Goal: Information Seeking & Learning: Learn about a topic

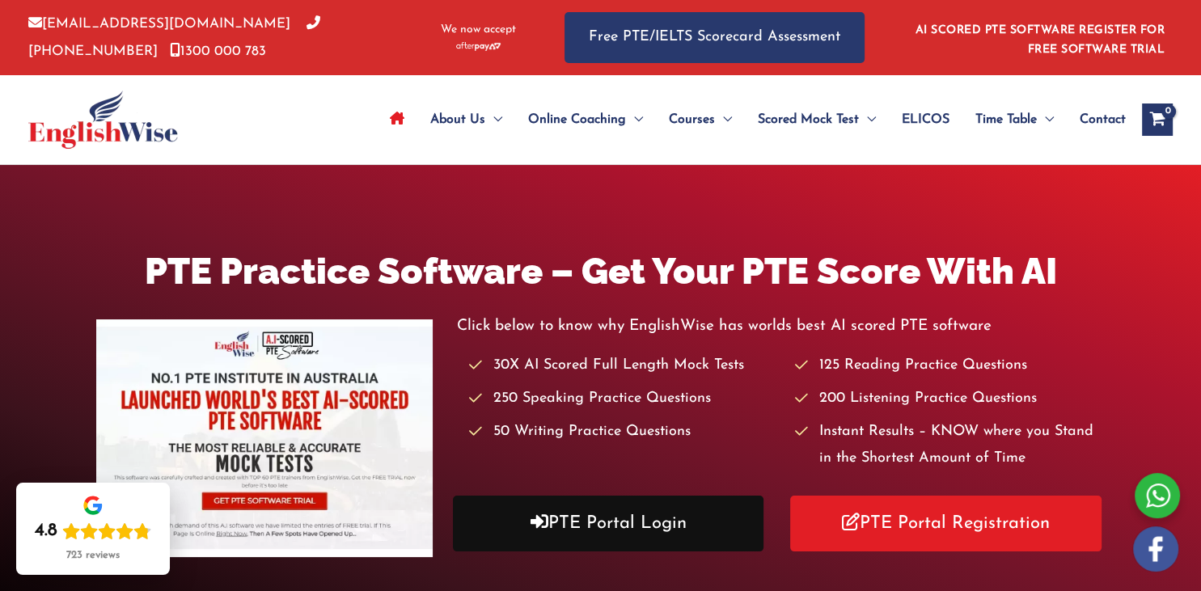
click at [631, 538] on link "PTE Portal Login" at bounding box center [608, 524] width 311 height 56
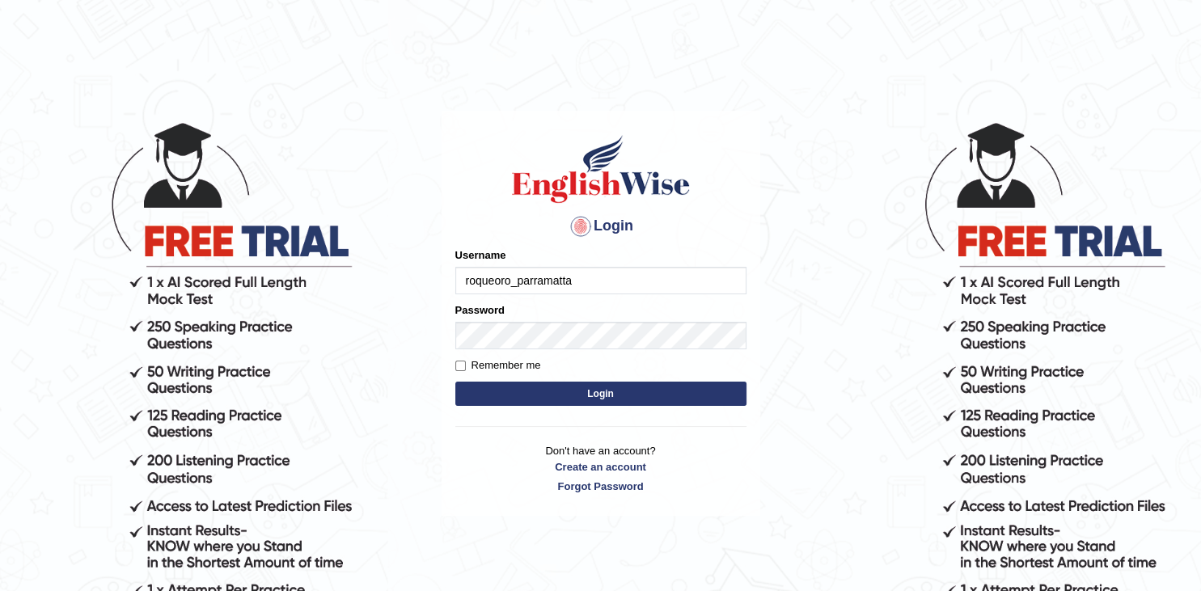
type input "roqueoro_parramatta"
click at [459, 361] on input "Remember me" at bounding box center [460, 366] width 11 height 11
click at [455, 367] on input "Remember me" at bounding box center [460, 366] width 11 height 11
checkbox input "true"
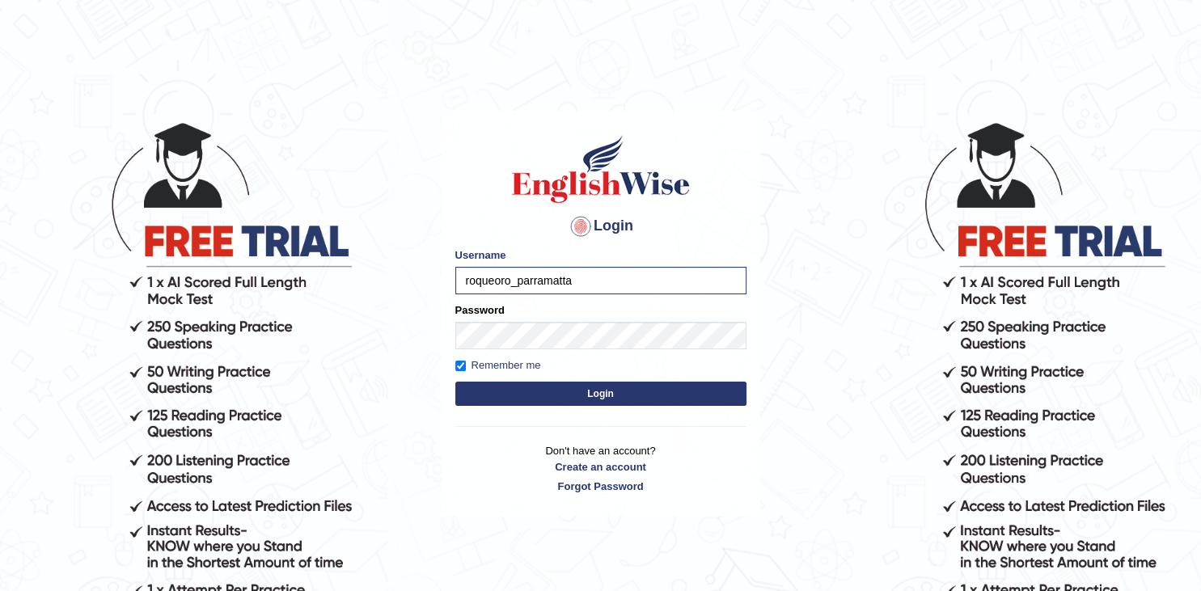
click at [490, 393] on button "Login" at bounding box center [600, 394] width 291 height 24
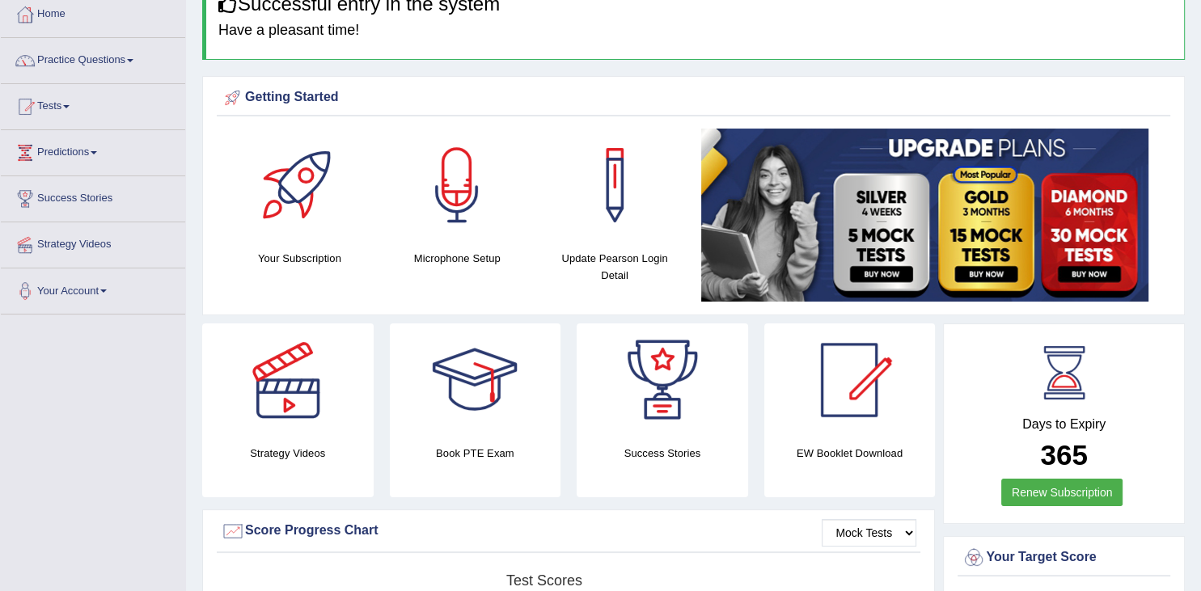
scroll to position [85, 0]
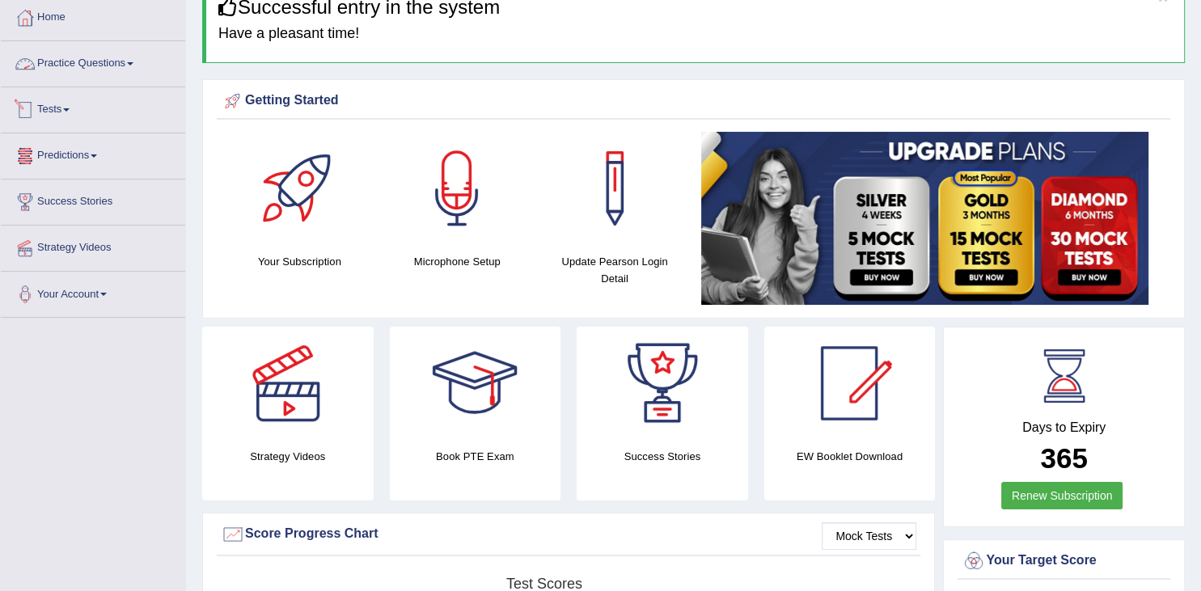
click at [140, 63] on link "Practice Questions" at bounding box center [93, 61] width 184 height 40
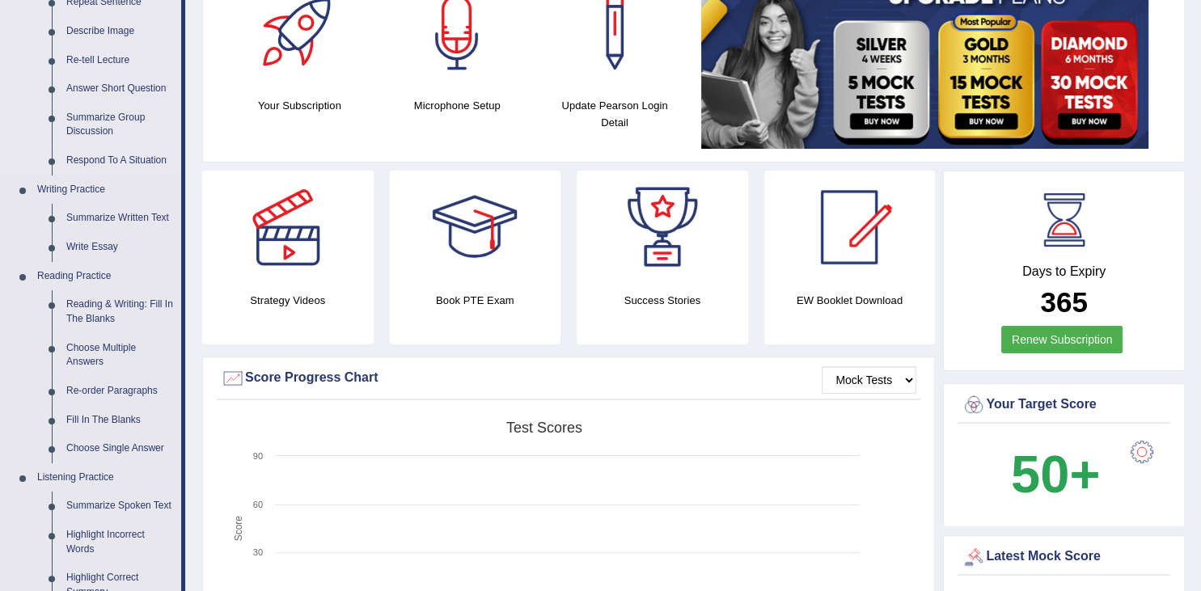
scroll to position [255, 0]
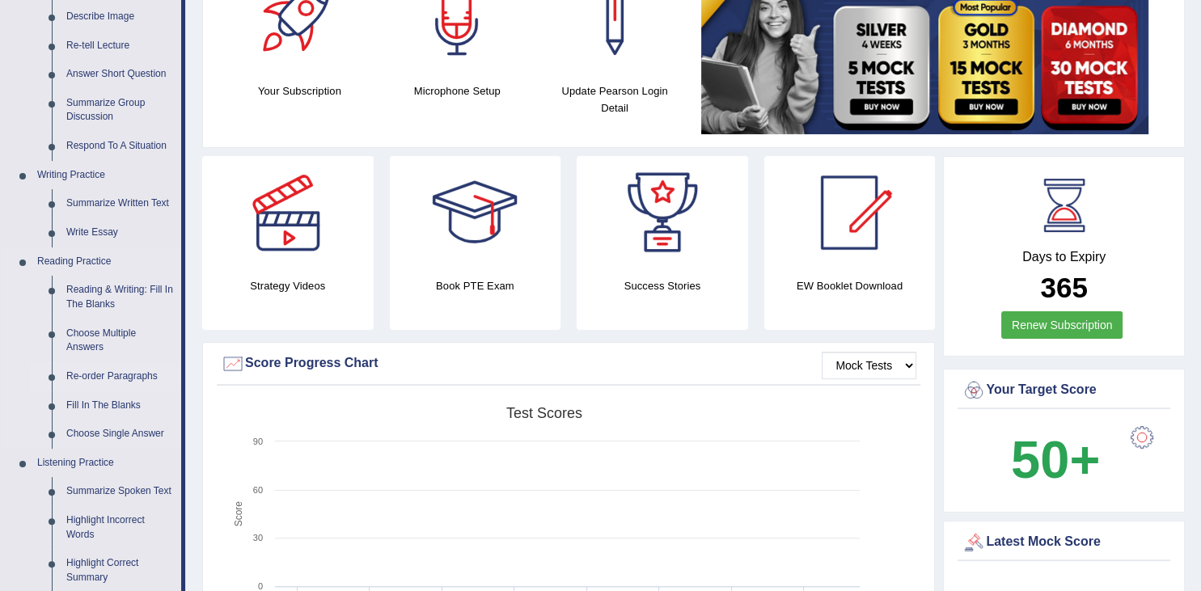
click at [134, 374] on link "Re-order Paragraphs" at bounding box center [120, 376] width 122 height 29
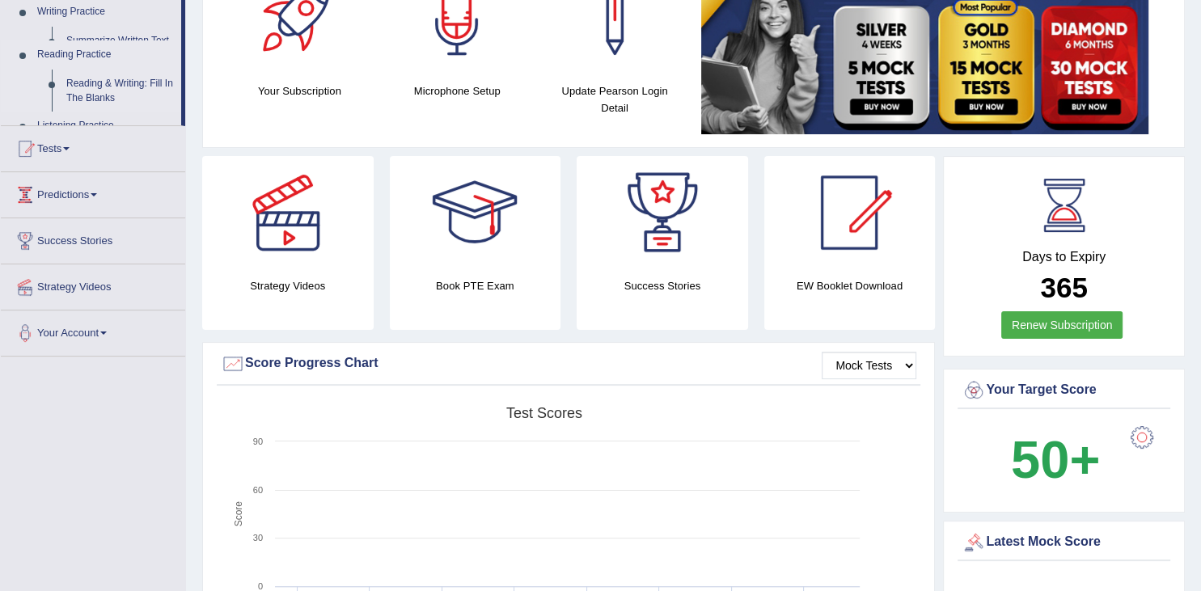
scroll to position [213, 0]
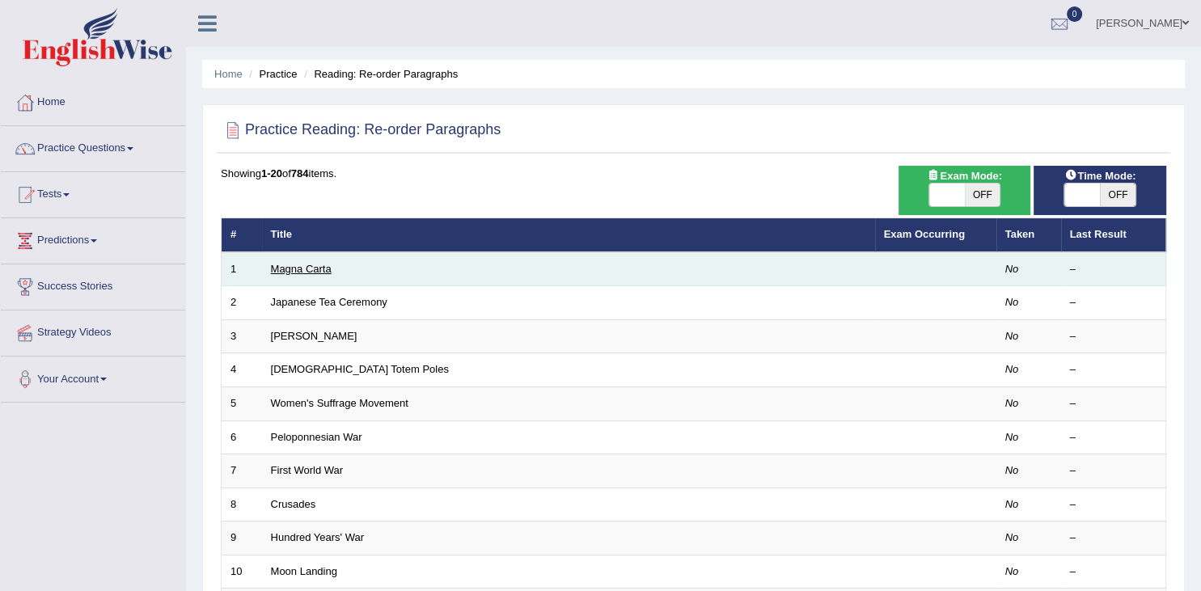
click at [305, 270] on link "Magna Carta" at bounding box center [301, 269] width 61 height 12
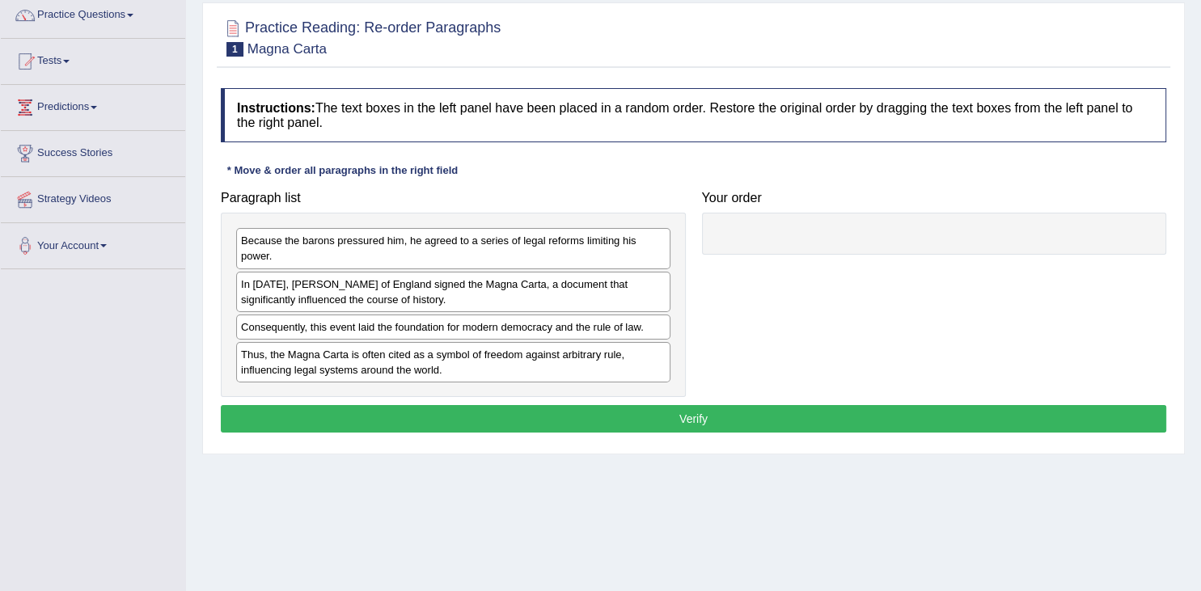
scroll to position [255, 0]
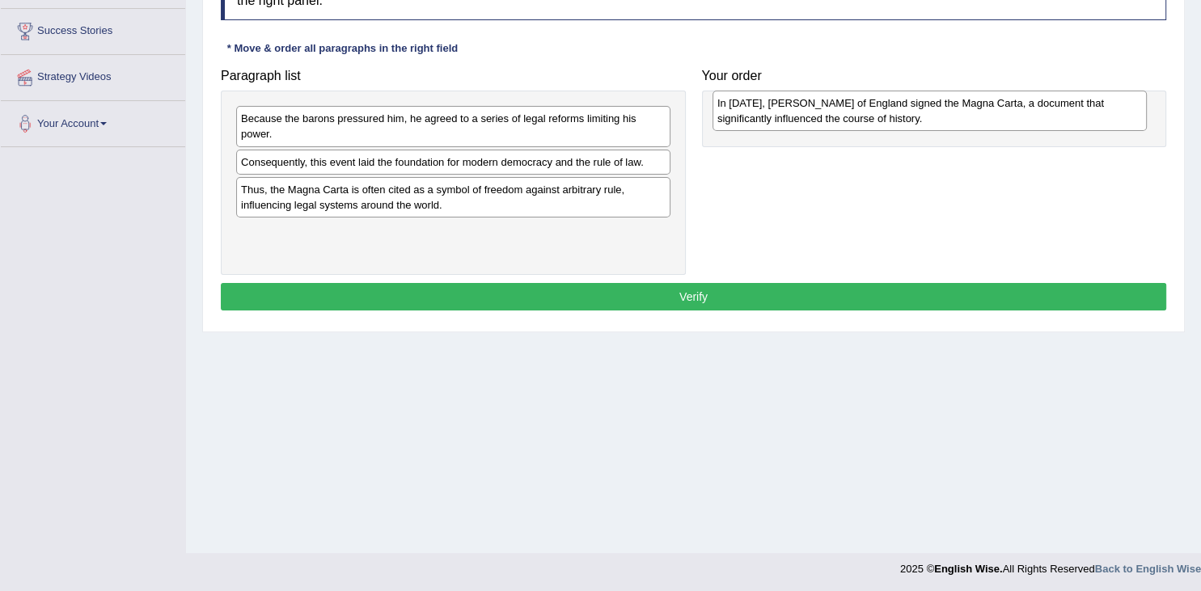
drag, startPoint x: 265, startPoint y: 163, endPoint x: 736, endPoint y: 107, distance: 473.9
click at [736, 107] on div "In [DATE], [PERSON_NAME] of England signed the Magna Carta, a document that sig…" at bounding box center [929, 111] width 434 height 40
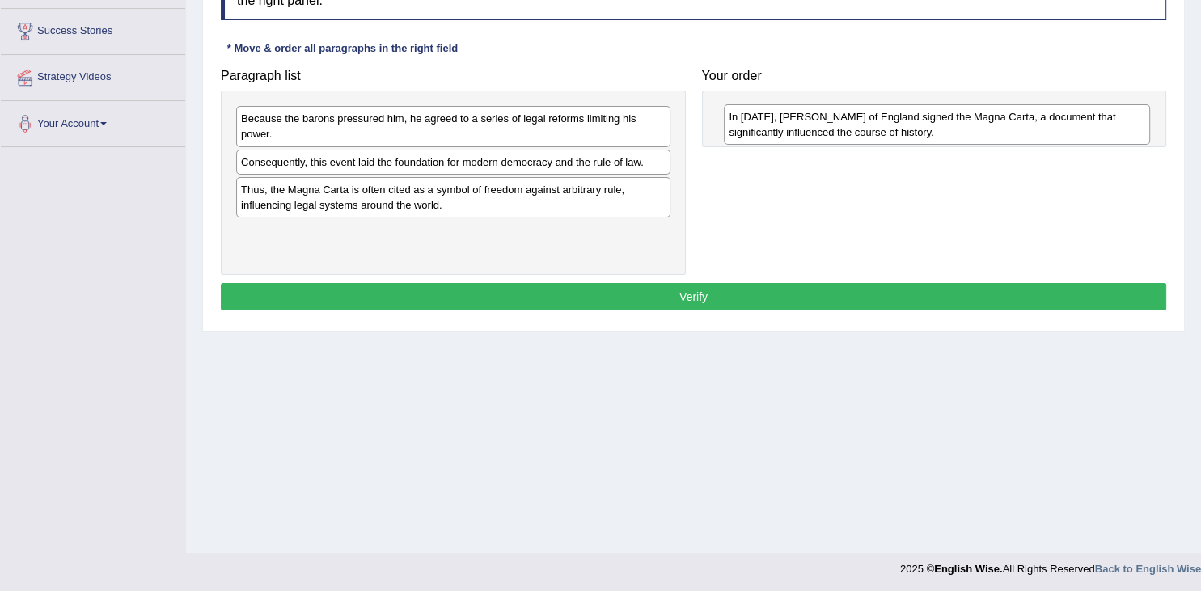
click at [804, 129] on div "In [DATE], [PERSON_NAME] of England signed the Magna Carta, a document that sig…" at bounding box center [937, 124] width 426 height 40
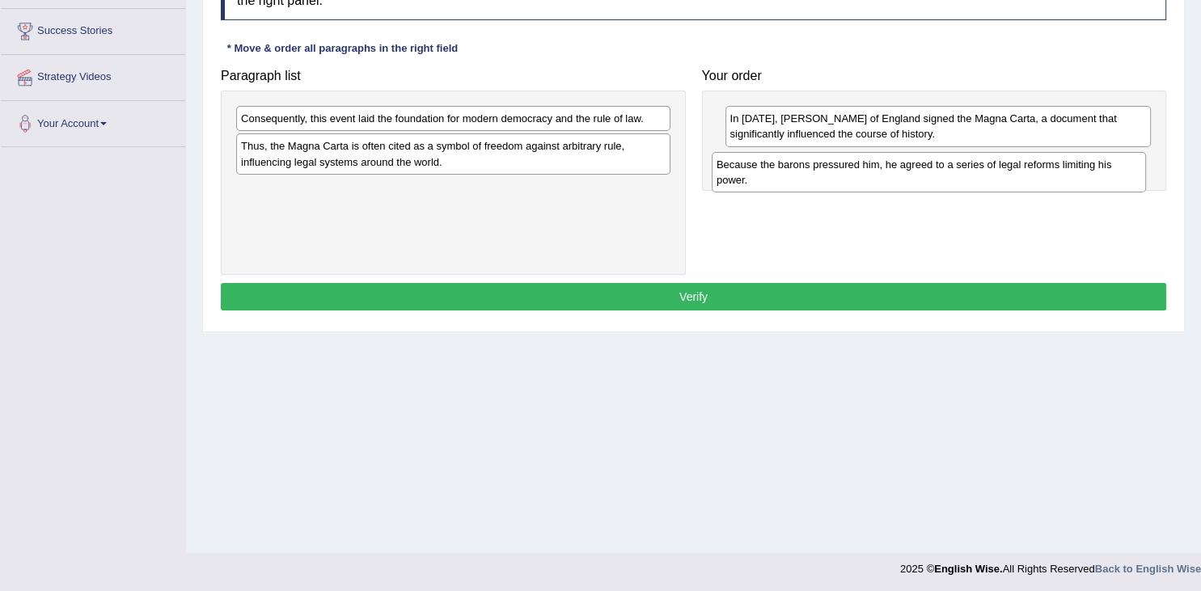
drag, startPoint x: 687, startPoint y: 154, endPoint x: 1029, endPoint y: 179, distance: 343.0
click at [1029, 179] on div "Because the barons pressured him, he agreed to a series of legal reforms limiti…" at bounding box center [928, 172] width 434 height 40
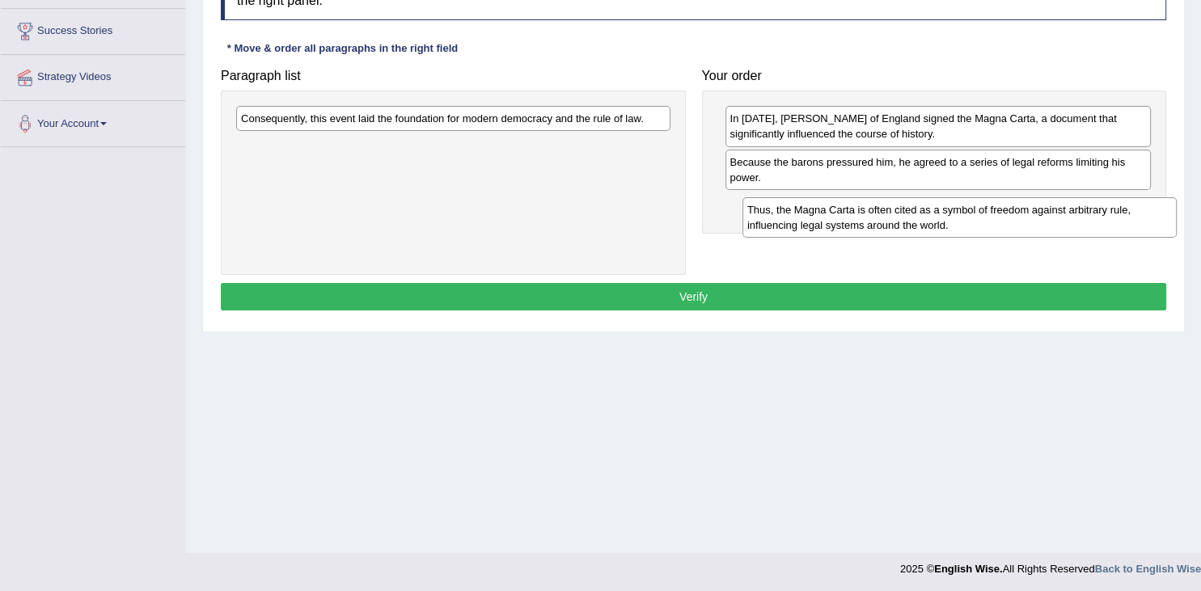
drag, startPoint x: 464, startPoint y: 150, endPoint x: 970, endPoint y: 215, distance: 510.2
click at [970, 215] on div "Thus, the Magna Carta is often cited as a symbol of freedom against arbitrary r…" at bounding box center [959, 217] width 434 height 40
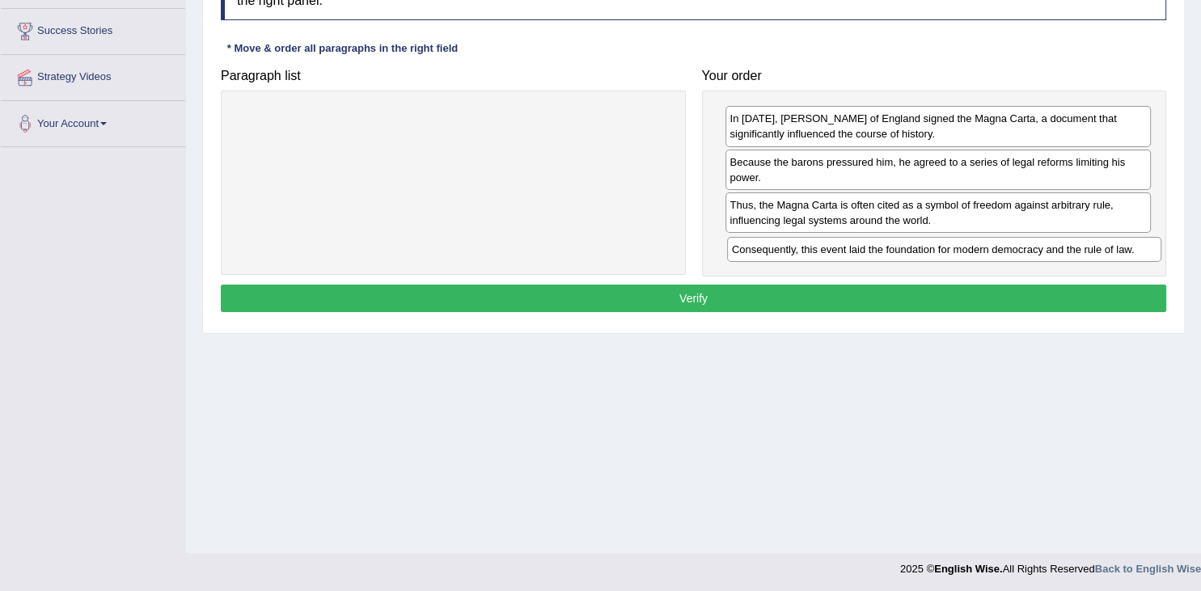
drag, startPoint x: 294, startPoint y: 121, endPoint x: 785, endPoint y: 250, distance: 507.3
click at [785, 250] on div "Consequently, this event laid the foundation for modern democracy and the rule …" at bounding box center [944, 249] width 434 height 25
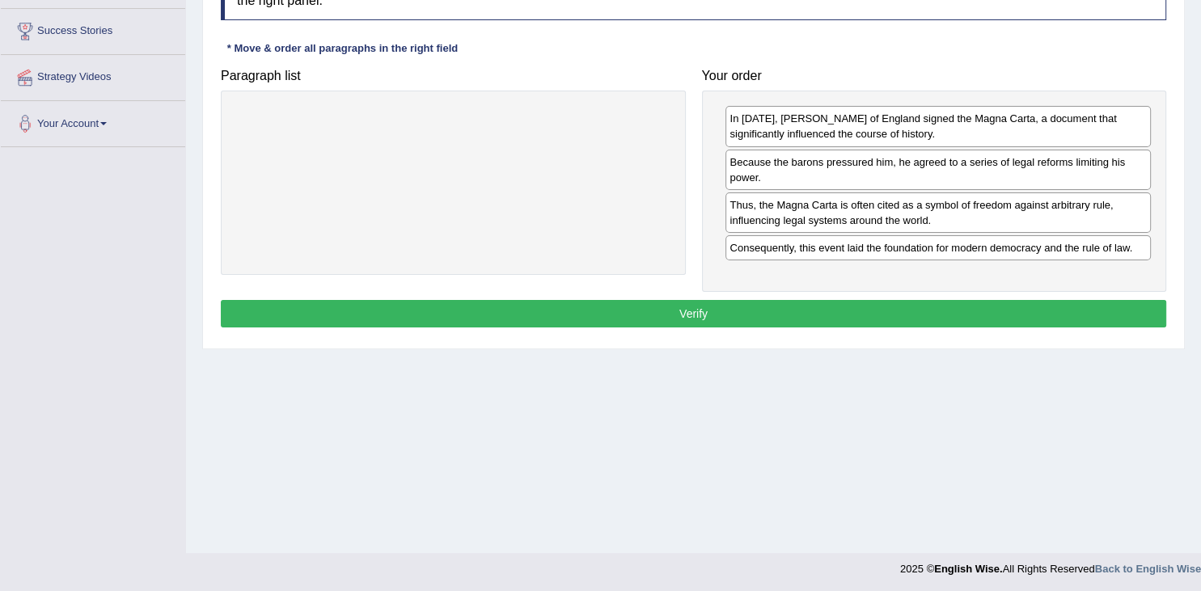
click at [752, 293] on div "Instructions: The text boxes in the left panel have been placed in a random ord…" at bounding box center [693, 149] width 953 height 382
click at [737, 312] on button "Verify" at bounding box center [693, 313] width 945 height 27
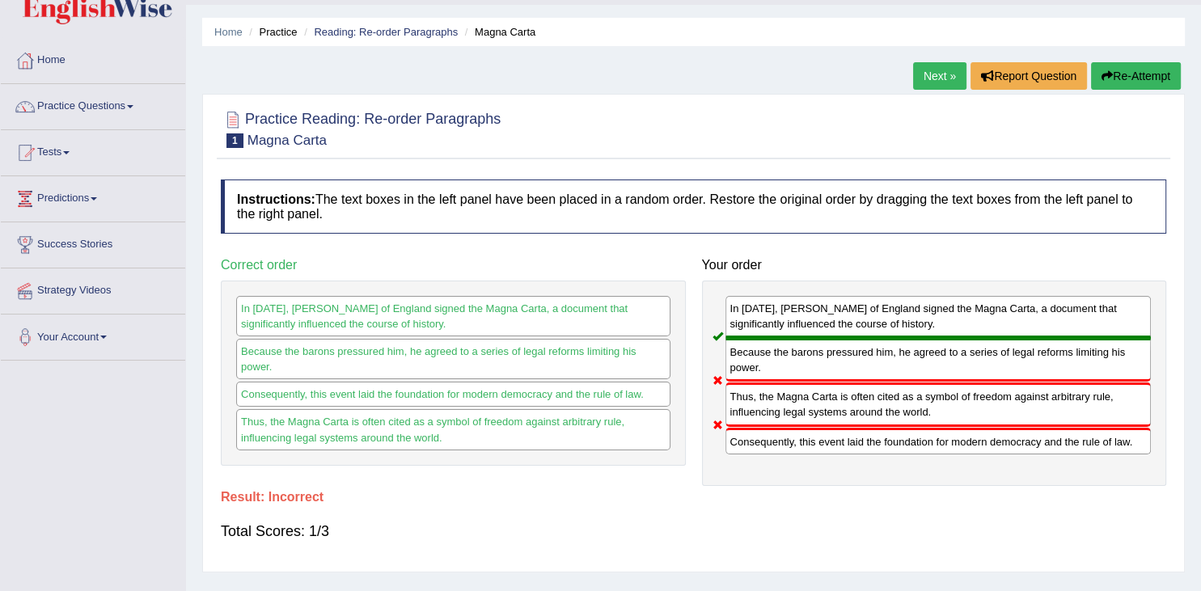
scroll to position [0, 0]
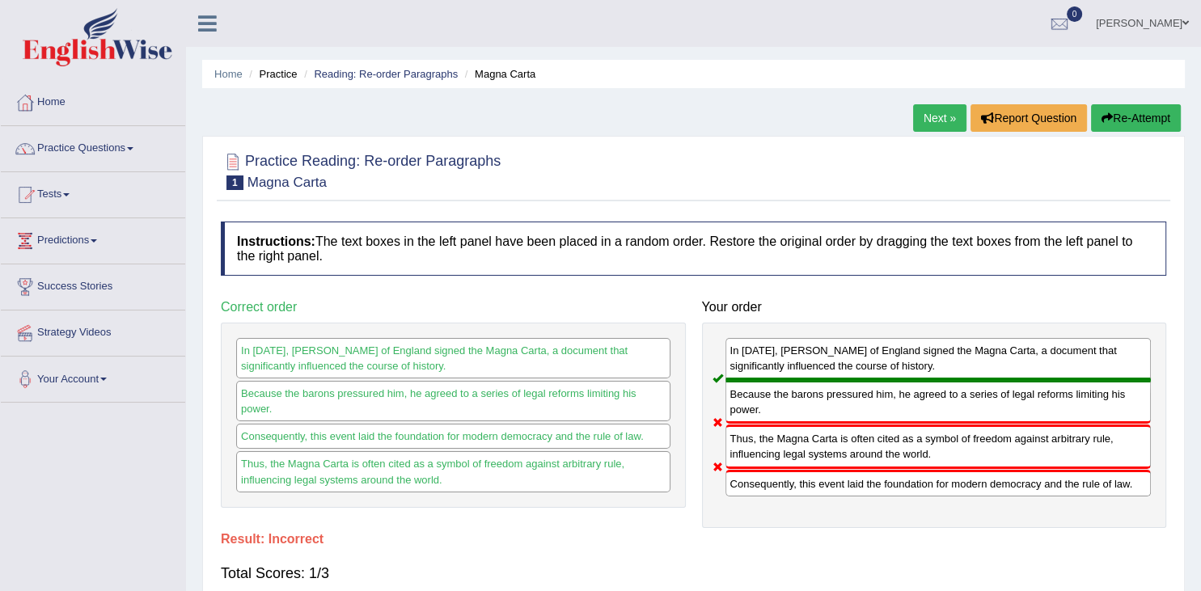
click at [933, 115] on link "Next »" at bounding box center [939, 117] width 53 height 27
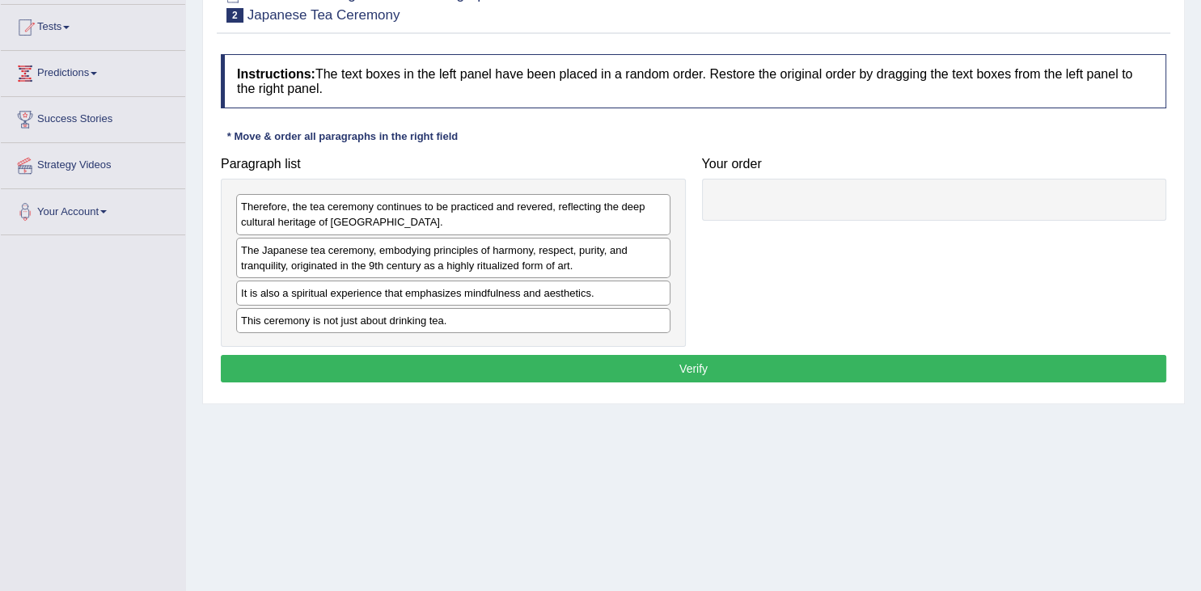
scroll to position [171, 0]
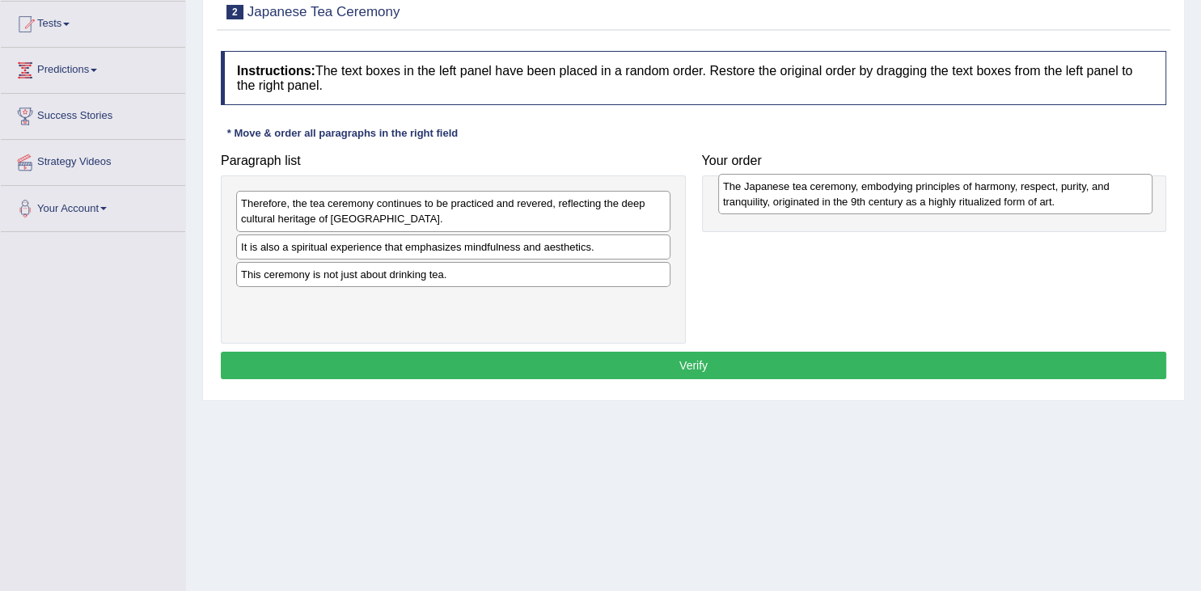
drag, startPoint x: 518, startPoint y: 264, endPoint x: 1000, endPoint y: 204, distance: 485.5
click at [1000, 204] on div "The Japanese tea ceremony, embodying principles of harmony, respect, purity, an…" at bounding box center [935, 194] width 434 height 40
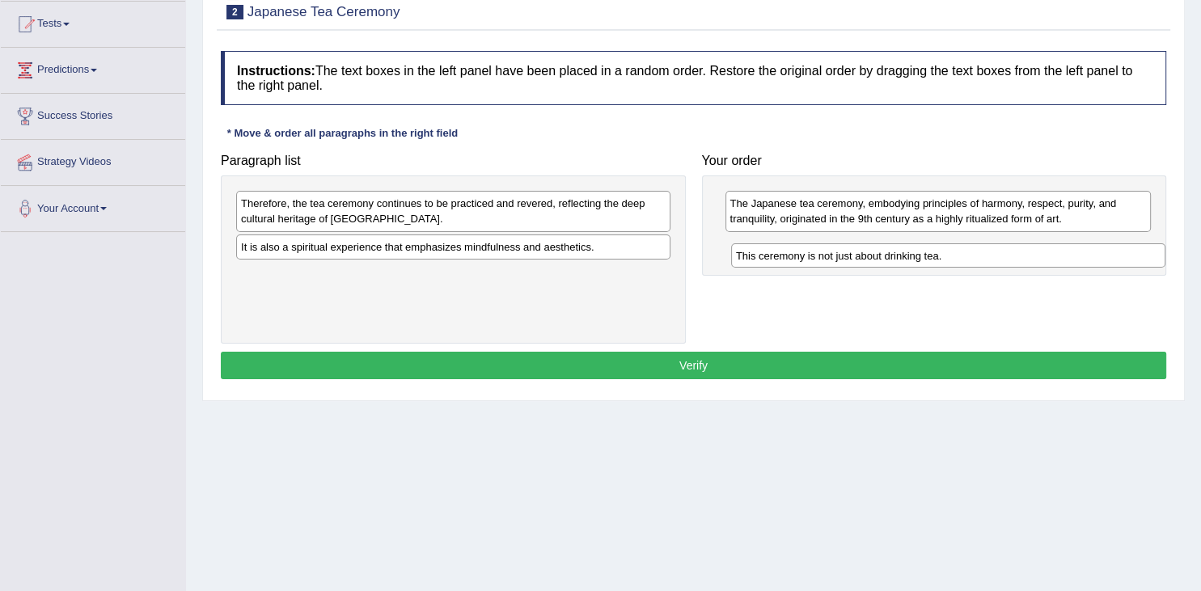
drag, startPoint x: 517, startPoint y: 276, endPoint x: 928, endPoint y: 260, distance: 411.0
click at [928, 260] on div "This ceremony is not just about drinking tea." at bounding box center [948, 255] width 434 height 25
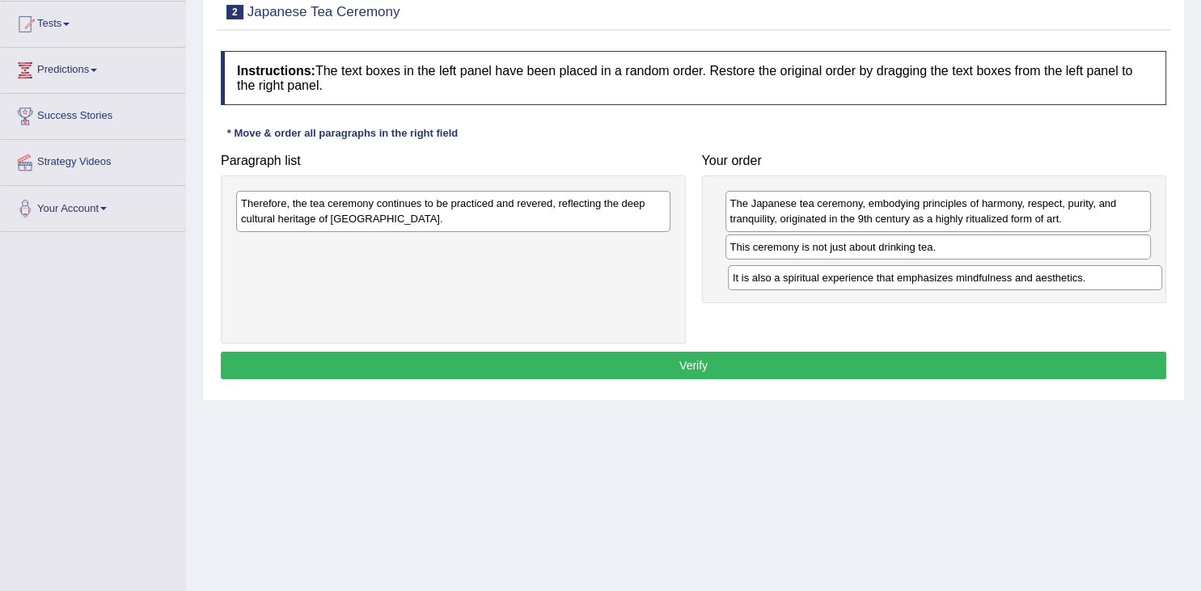
drag, startPoint x: 333, startPoint y: 249, endPoint x: 825, endPoint y: 279, distance: 493.3
click at [825, 279] on div "It is also a spiritual experience that emphasizes mindfulness and aesthetics." at bounding box center [945, 277] width 434 height 25
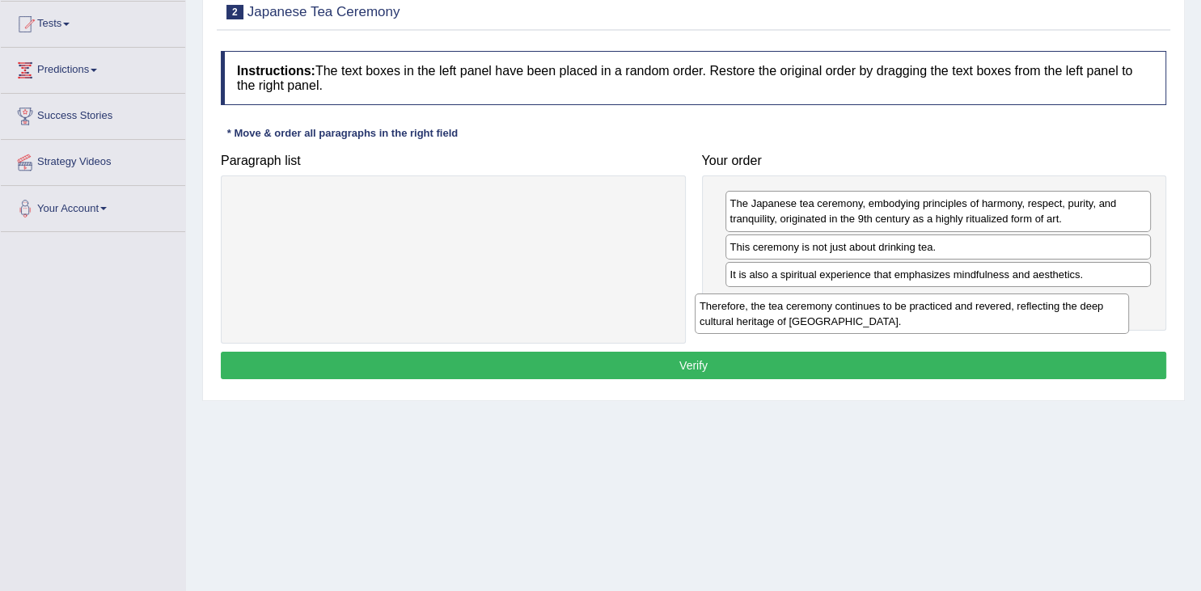
drag, startPoint x: 414, startPoint y: 212, endPoint x: 872, endPoint y: 314, distance: 469.8
click at [872, 314] on div "Therefore, the tea ceremony continues to be practiced and revered, reflecting t…" at bounding box center [911, 313] width 434 height 40
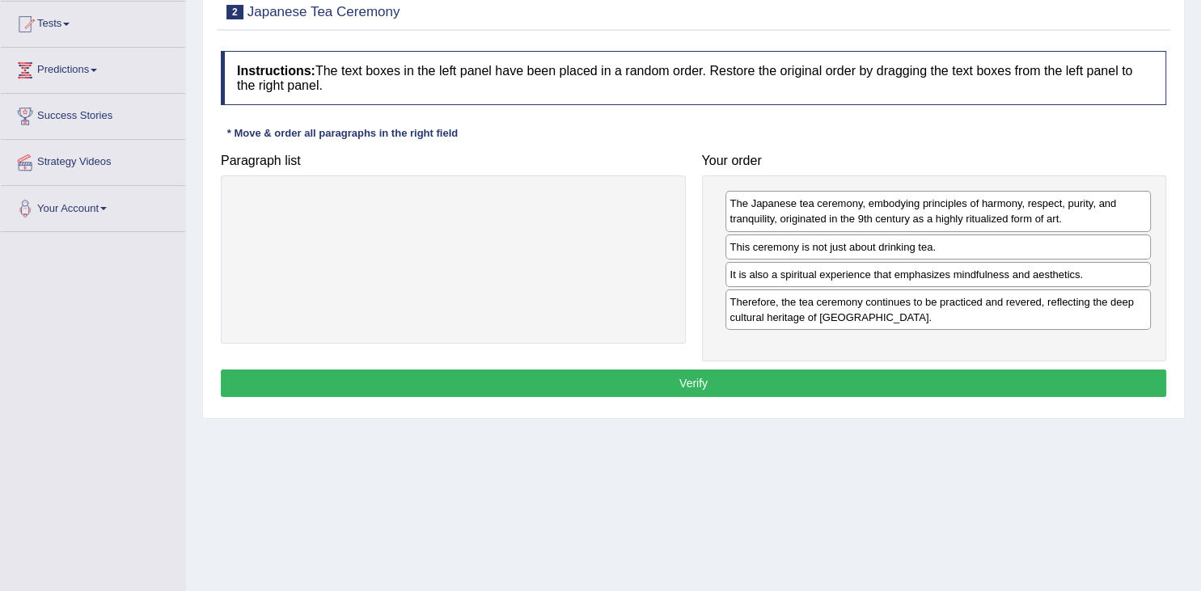
click at [754, 377] on button "Verify" at bounding box center [693, 382] width 945 height 27
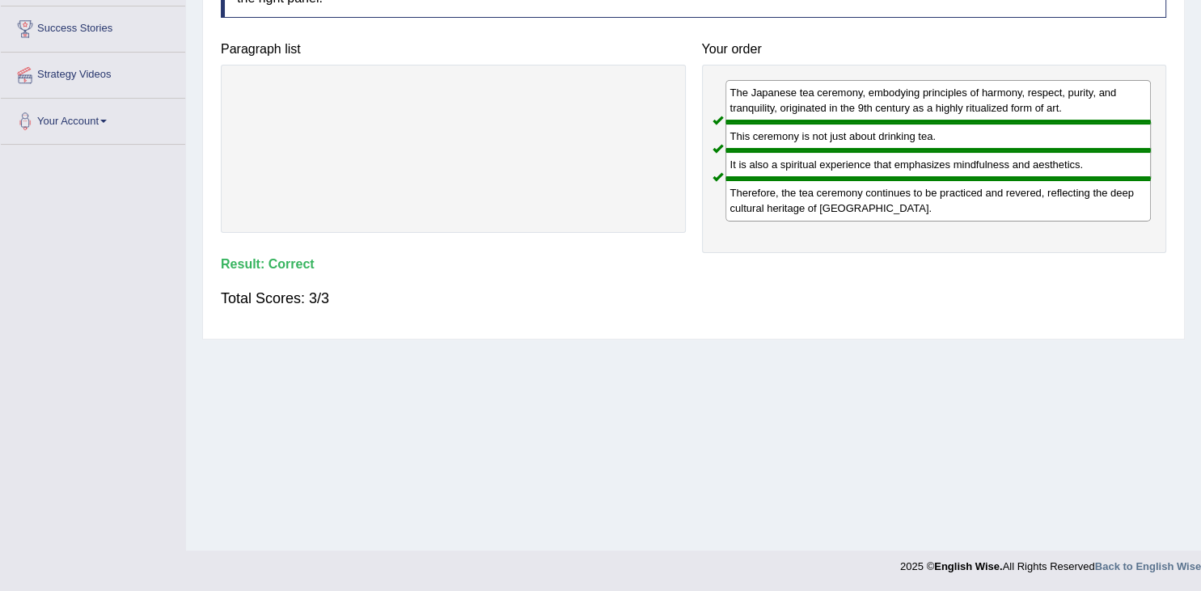
scroll to position [0, 0]
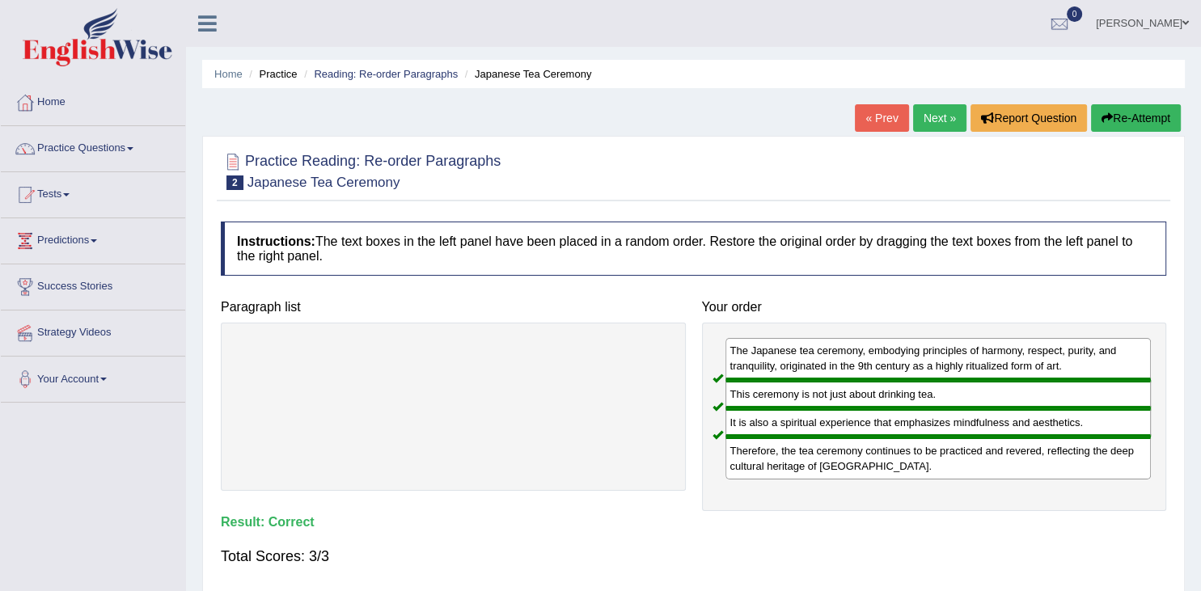
click at [938, 118] on link "Next »" at bounding box center [939, 117] width 53 height 27
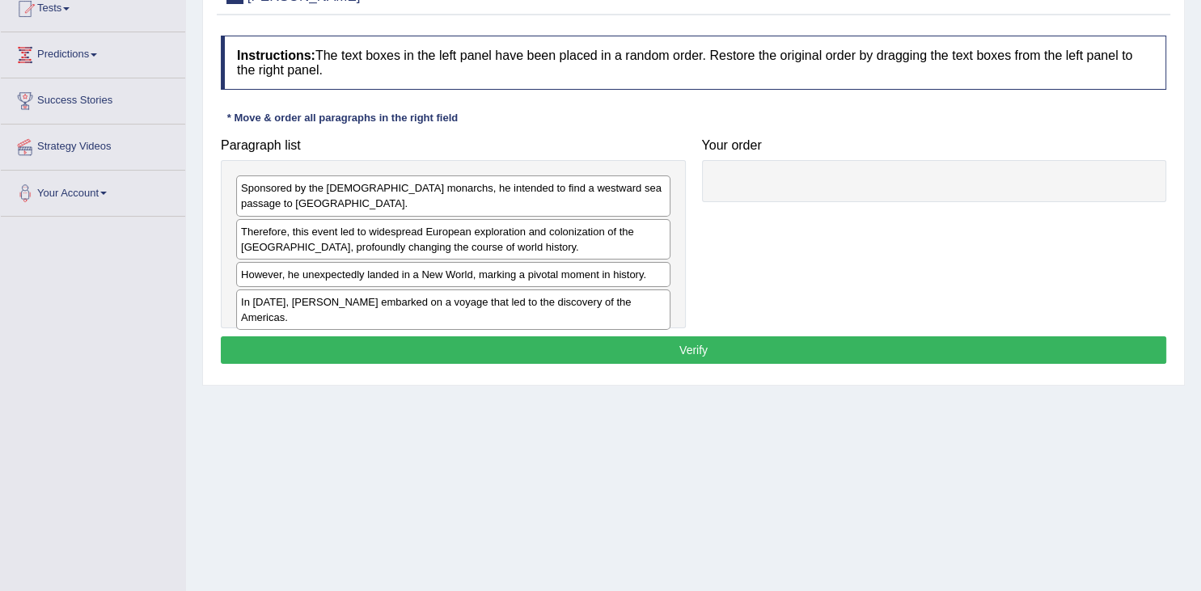
scroll to position [172, 0]
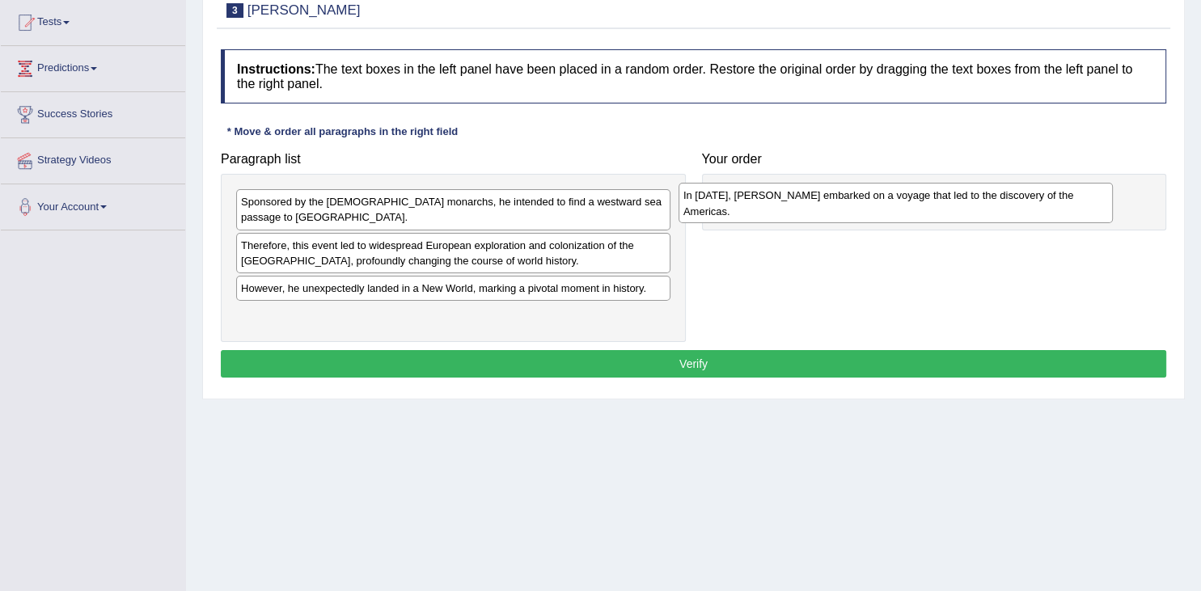
drag, startPoint x: 547, startPoint y: 306, endPoint x: 990, endPoint y: 203, distance: 455.0
click at [990, 203] on div "In [DATE], [PERSON_NAME] embarked on a voyage that led to the discovery of the …" at bounding box center [895, 203] width 434 height 40
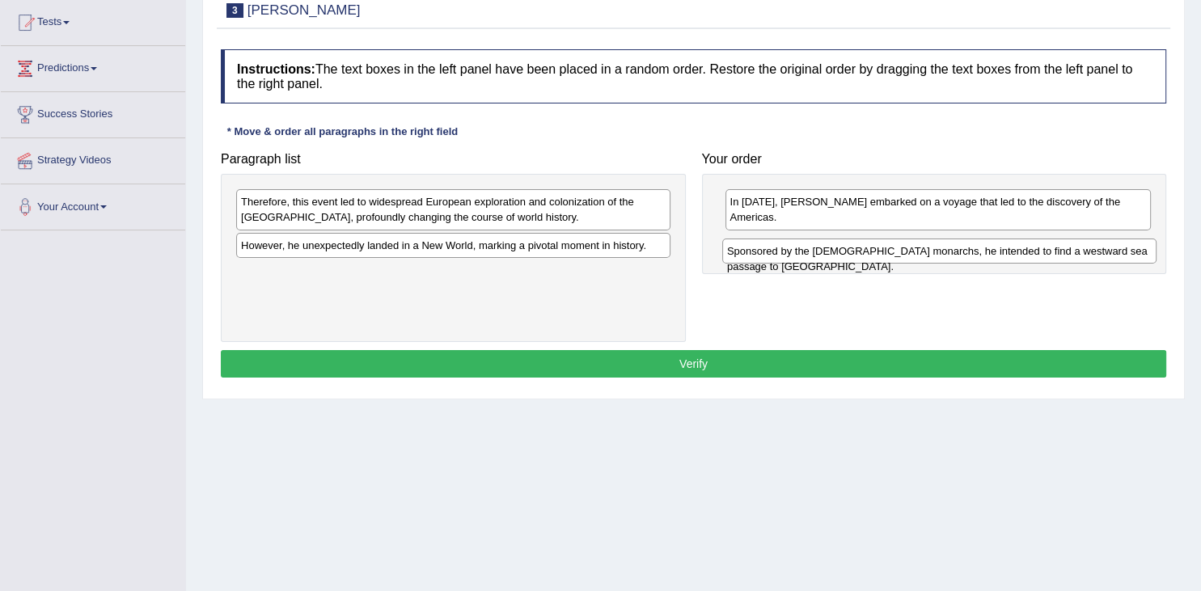
drag, startPoint x: 344, startPoint y: 205, endPoint x: 826, endPoint y: 255, distance: 485.2
click at [826, 255] on div "Sponsored by the [DEMOGRAPHIC_DATA] monarchs, he intended to find a westward se…" at bounding box center [939, 250] width 434 height 25
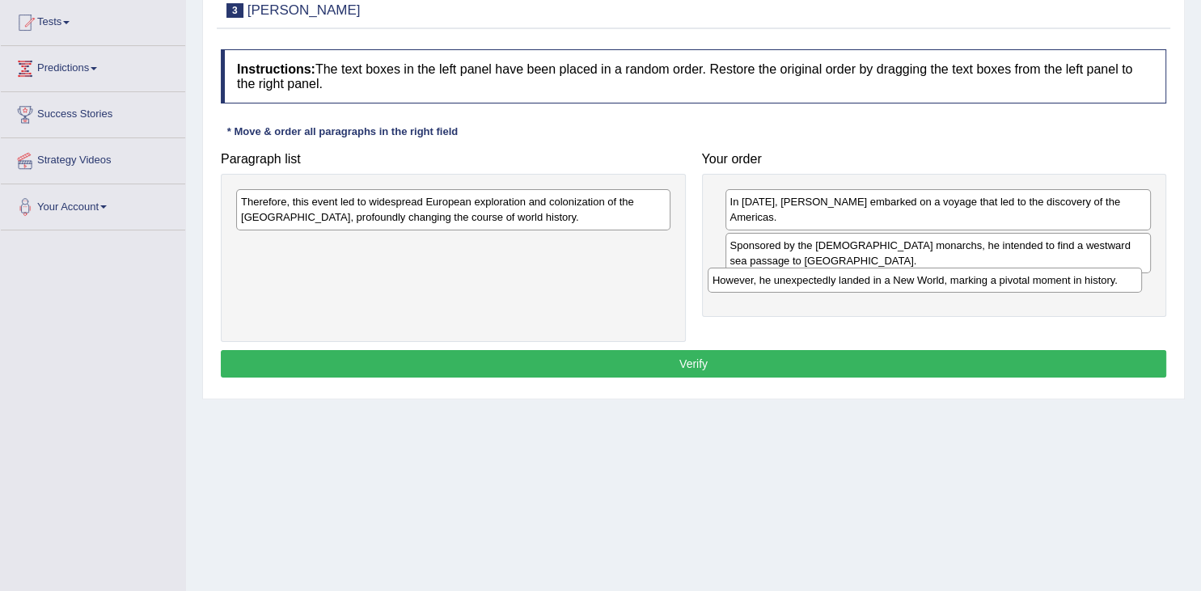
drag, startPoint x: 431, startPoint y: 248, endPoint x: 902, endPoint y: 284, distance: 472.7
click at [902, 284] on div "However, he unexpectedly landed in a New World, marking a pivotal moment in his…" at bounding box center [924, 280] width 434 height 25
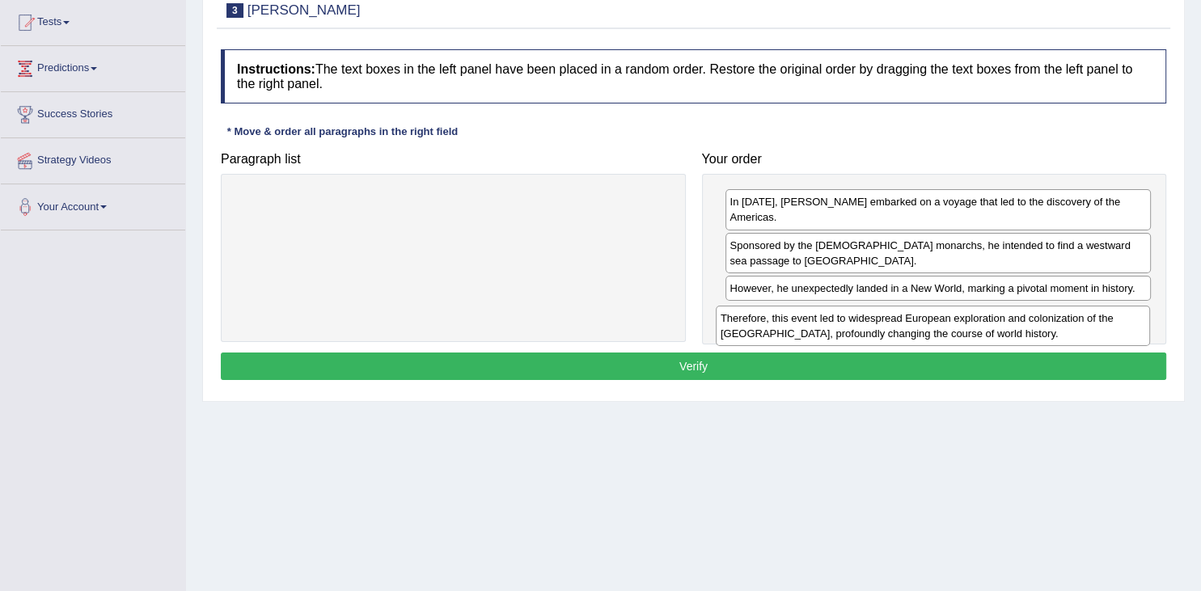
drag, startPoint x: 295, startPoint y: 210, endPoint x: 775, endPoint y: 327, distance: 493.5
click at [775, 327] on div "Therefore, this event led to widespread European exploration and colonization o…" at bounding box center [932, 326] width 434 height 40
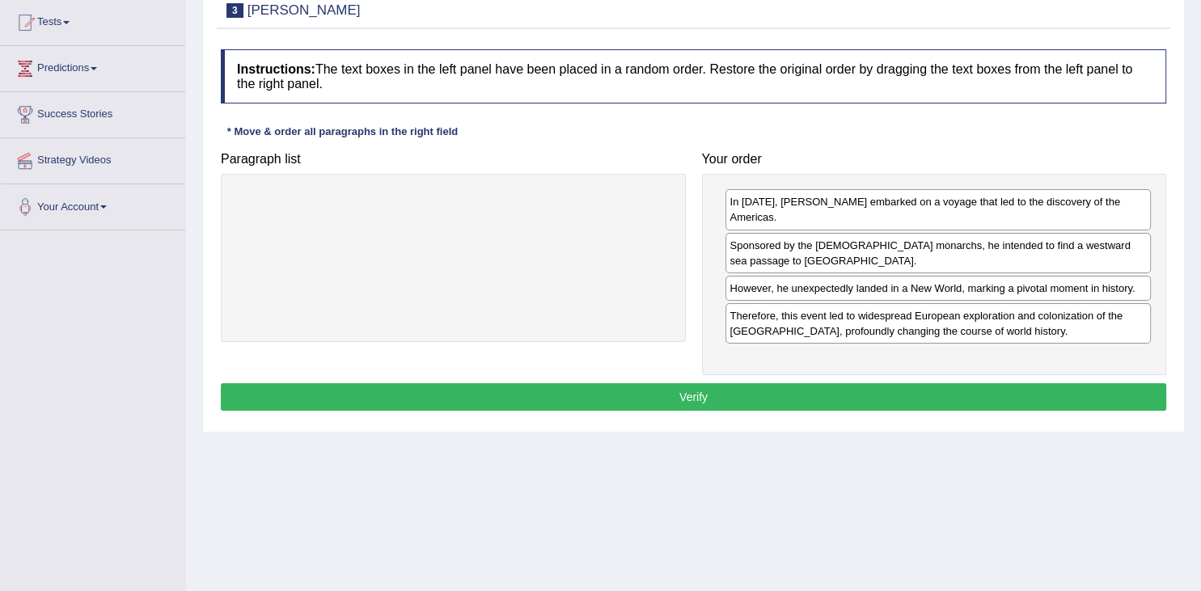
click at [889, 388] on button "Verify" at bounding box center [693, 396] width 945 height 27
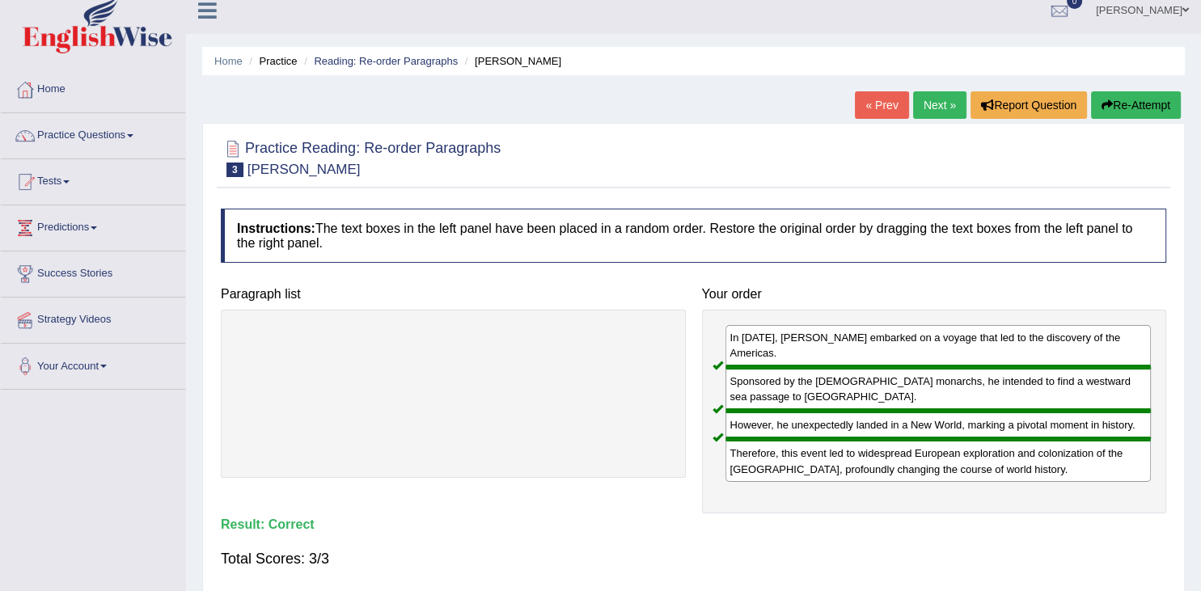
scroll to position [0, 0]
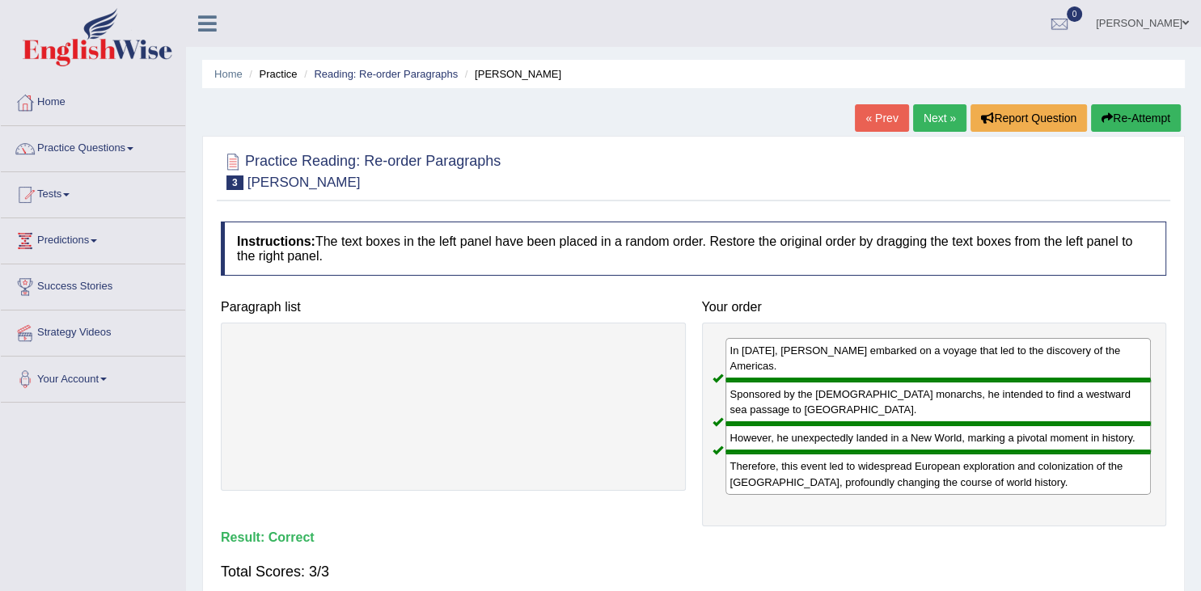
click at [933, 118] on link "Next »" at bounding box center [939, 117] width 53 height 27
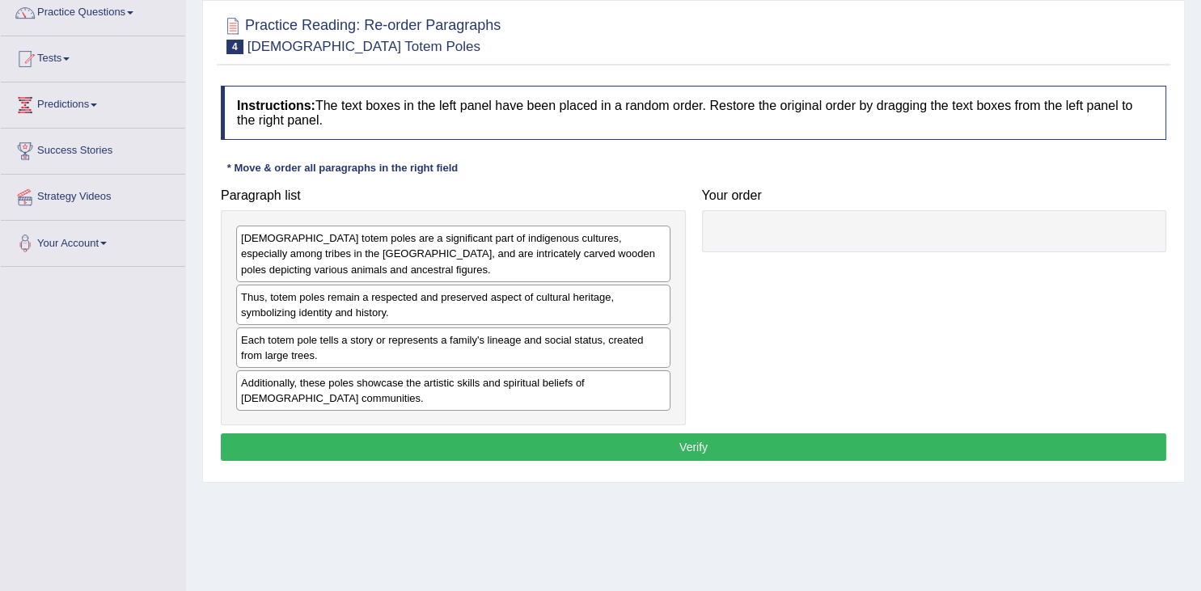
scroll to position [171, 0]
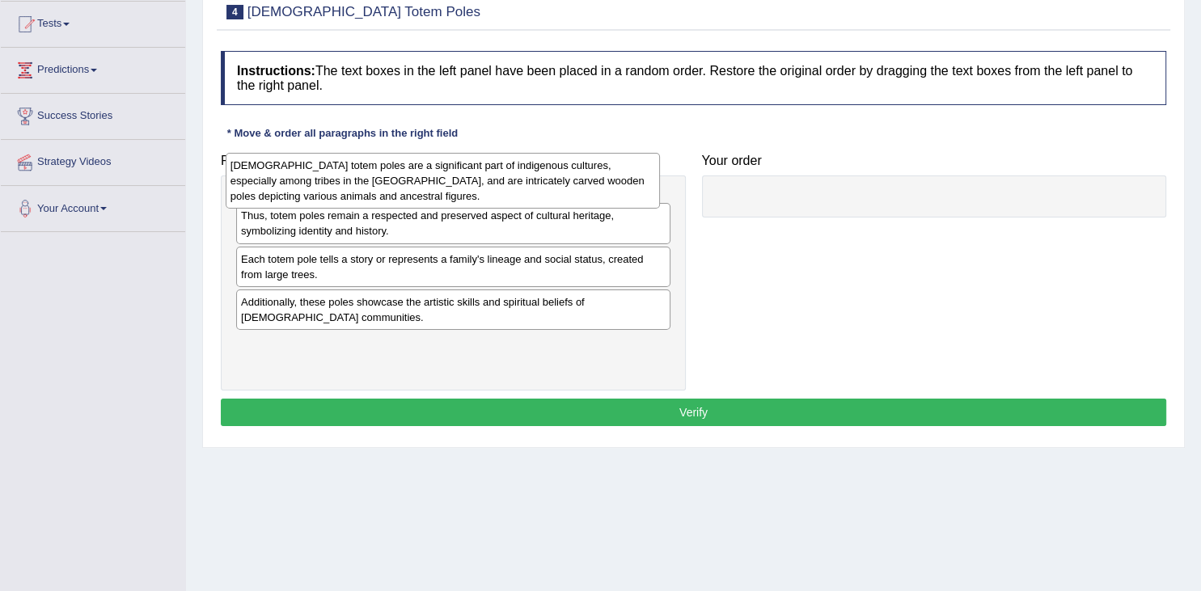
drag, startPoint x: 356, startPoint y: 228, endPoint x: 346, endPoint y: 190, distance: 39.2
click at [346, 190] on div "Native American totem poles are a significant part of indigenous cultures, espe…" at bounding box center [443, 181] width 434 height 56
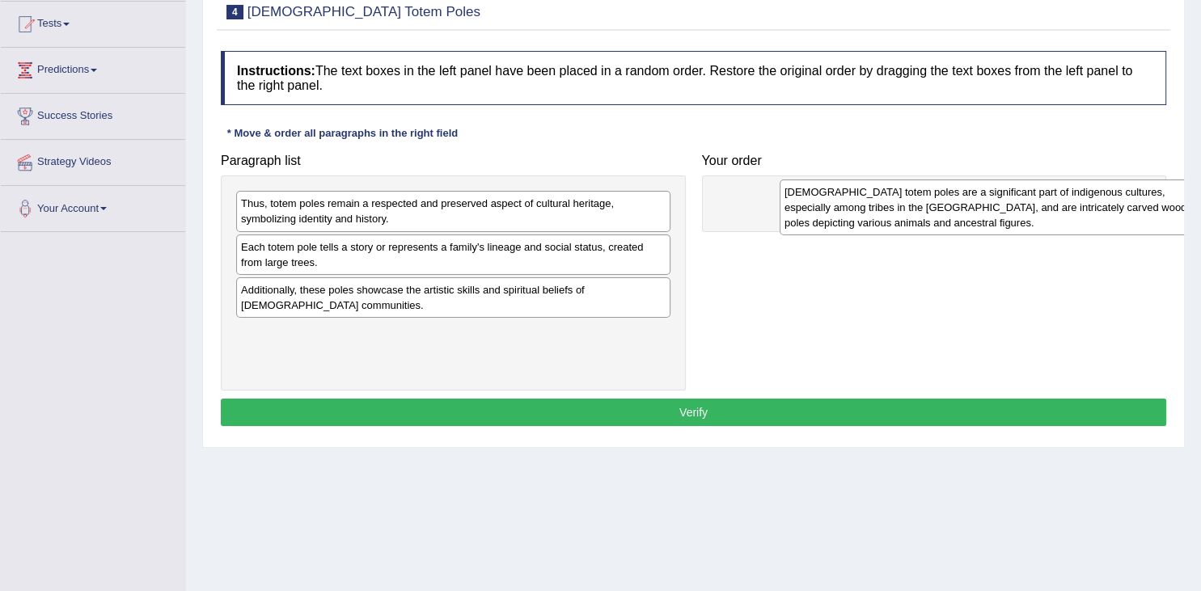
drag, startPoint x: 380, startPoint y: 230, endPoint x: 920, endPoint y: 218, distance: 540.2
click at [921, 218] on div "Native American totem poles are a significant part of indigenous cultures, espe…" at bounding box center [996, 207] width 434 height 56
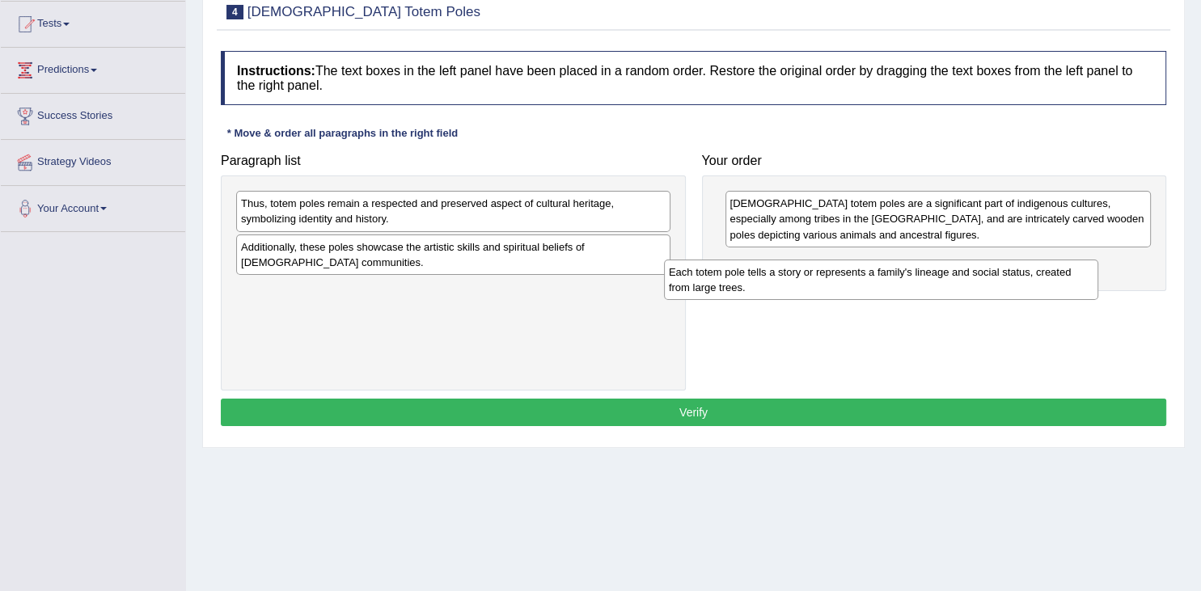
drag, startPoint x: 371, startPoint y: 264, endPoint x: 799, endPoint y: 290, distance: 428.5
click at [799, 290] on div "Each totem pole tells a story or represents a family's lineage and social statu…" at bounding box center [881, 280] width 434 height 40
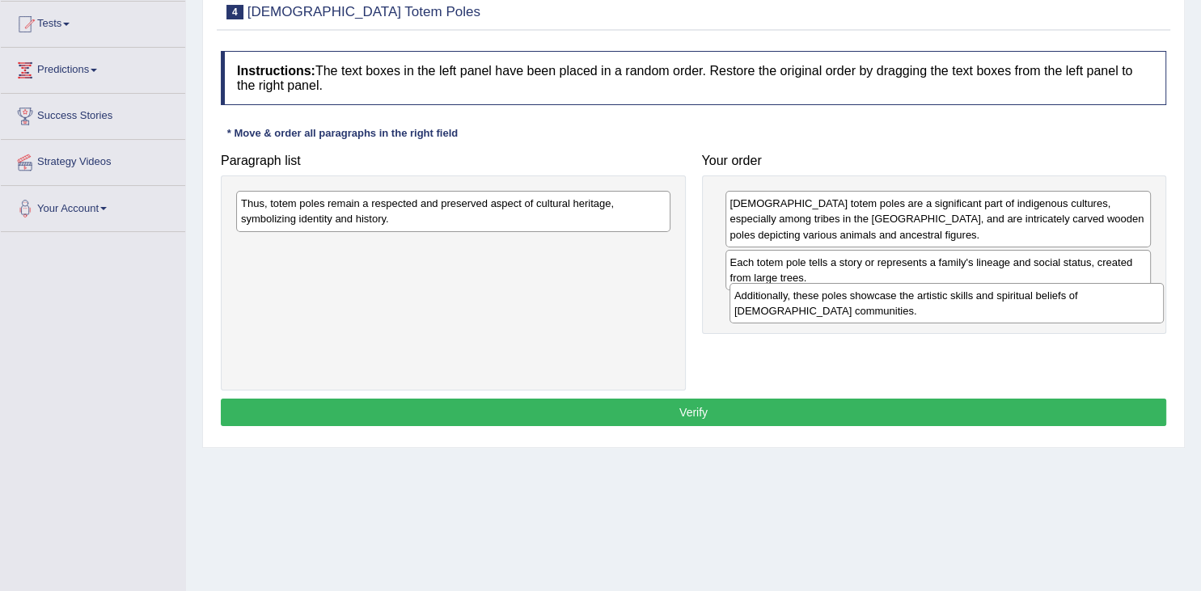
drag, startPoint x: 378, startPoint y: 267, endPoint x: 872, endPoint y: 316, distance: 495.6
click at [872, 316] on div "Additionally, these poles showcase the artistic skills and spiritual beliefs of…" at bounding box center [946, 303] width 434 height 40
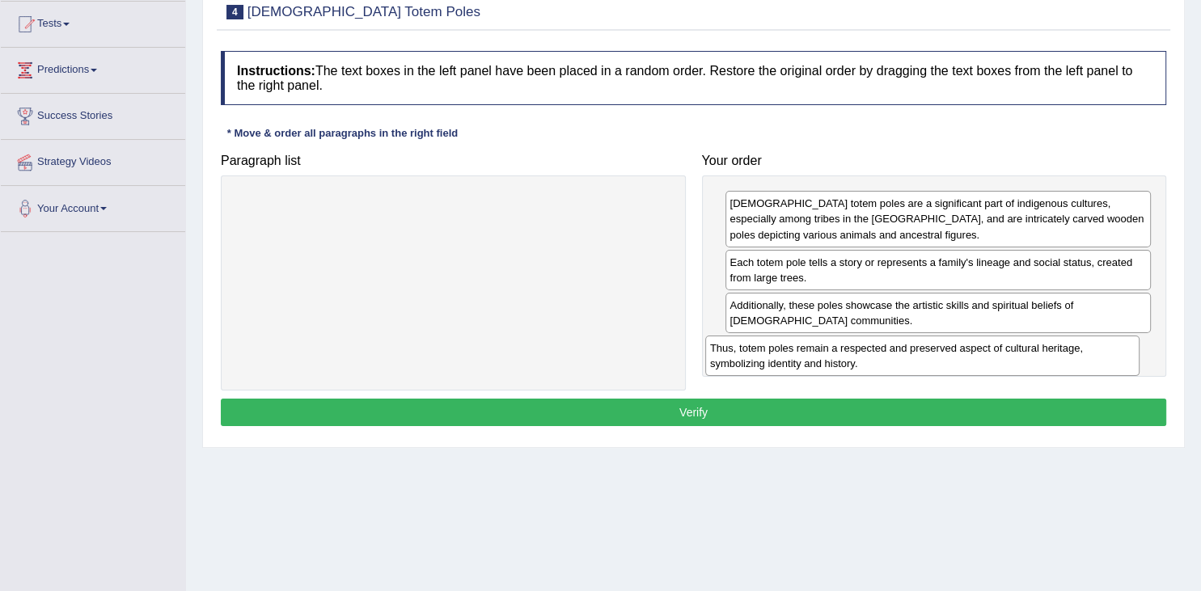
drag, startPoint x: 341, startPoint y: 208, endPoint x: 810, endPoint y: 352, distance: 490.7
click at [810, 352] on div "Thus, totem poles remain a respected and preserved aspect of cultural heritage,…" at bounding box center [922, 356] width 434 height 40
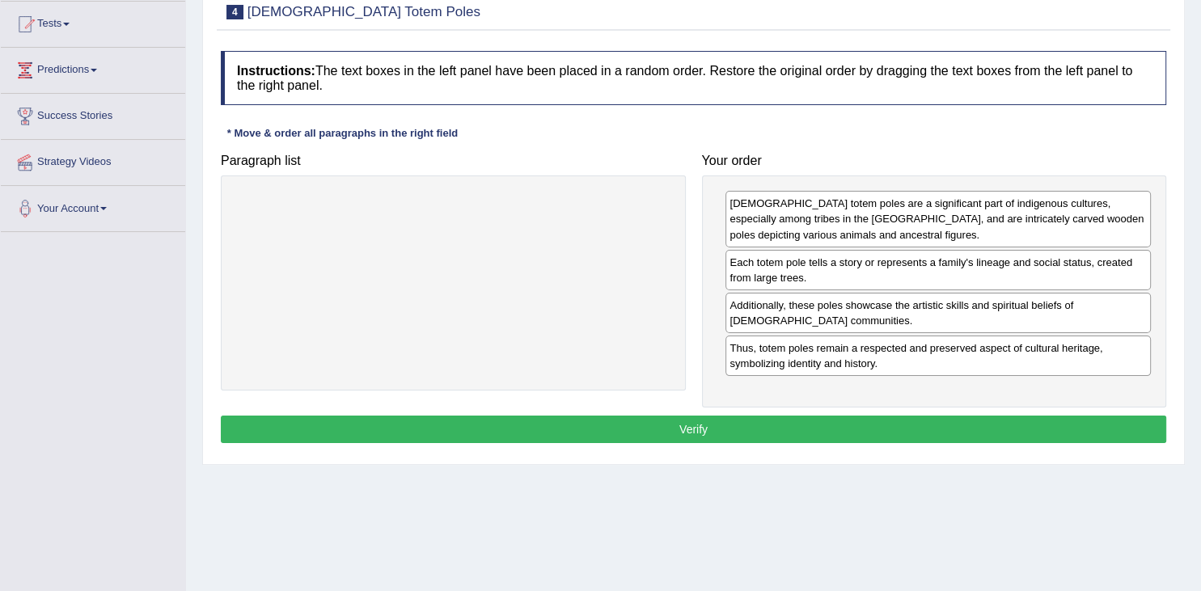
click at [693, 430] on button "Verify" at bounding box center [693, 429] width 945 height 27
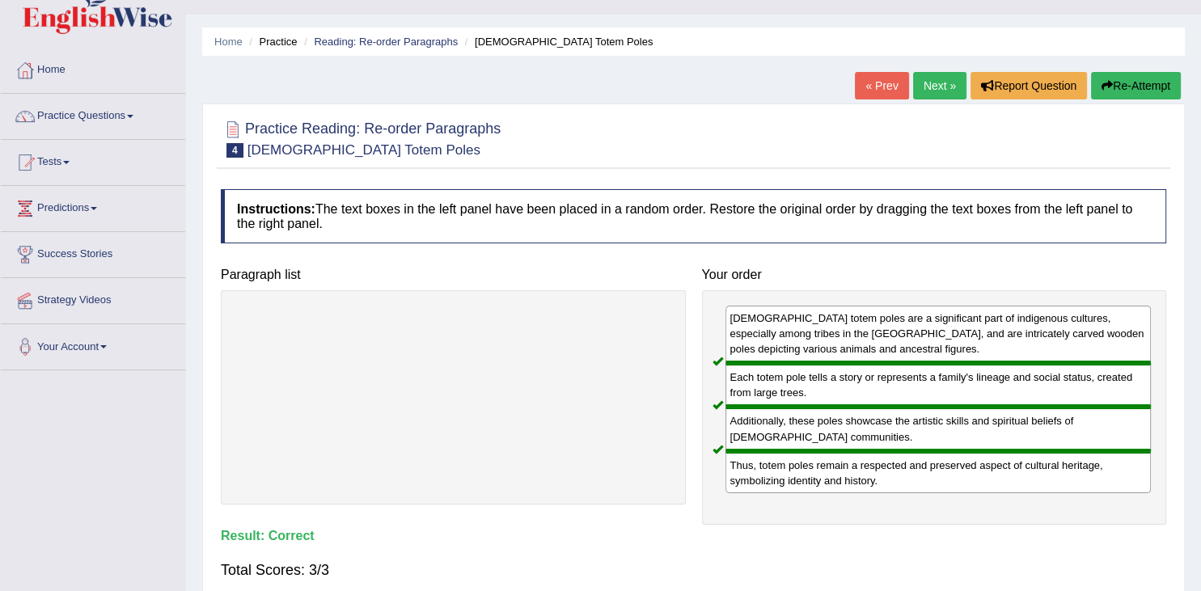
scroll to position [0, 0]
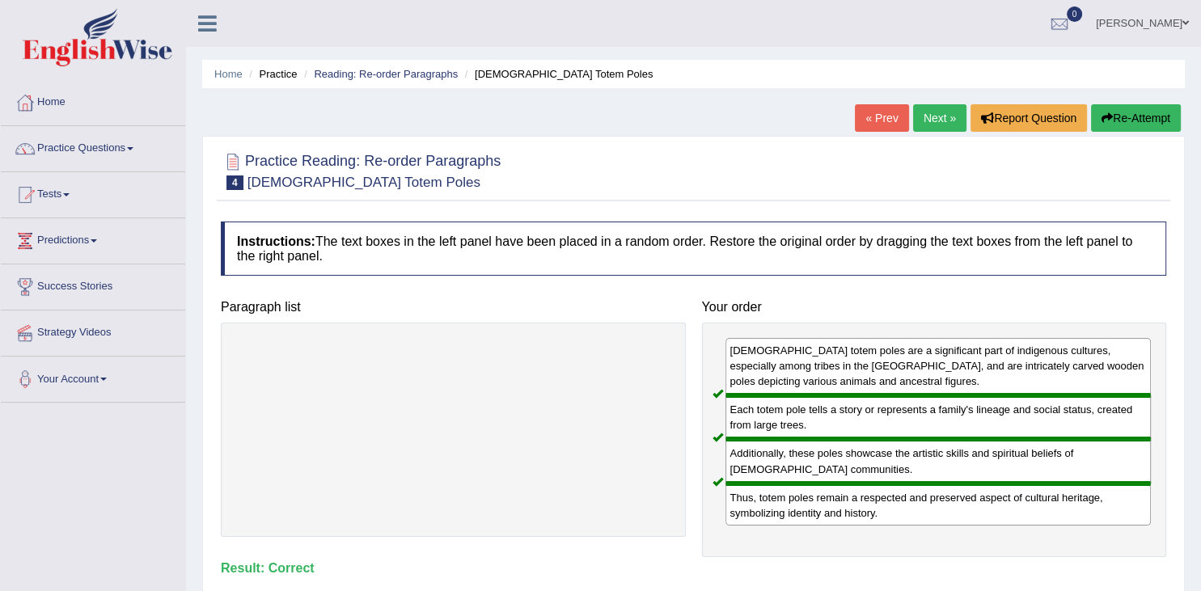
click at [933, 123] on link "Next »" at bounding box center [939, 117] width 53 height 27
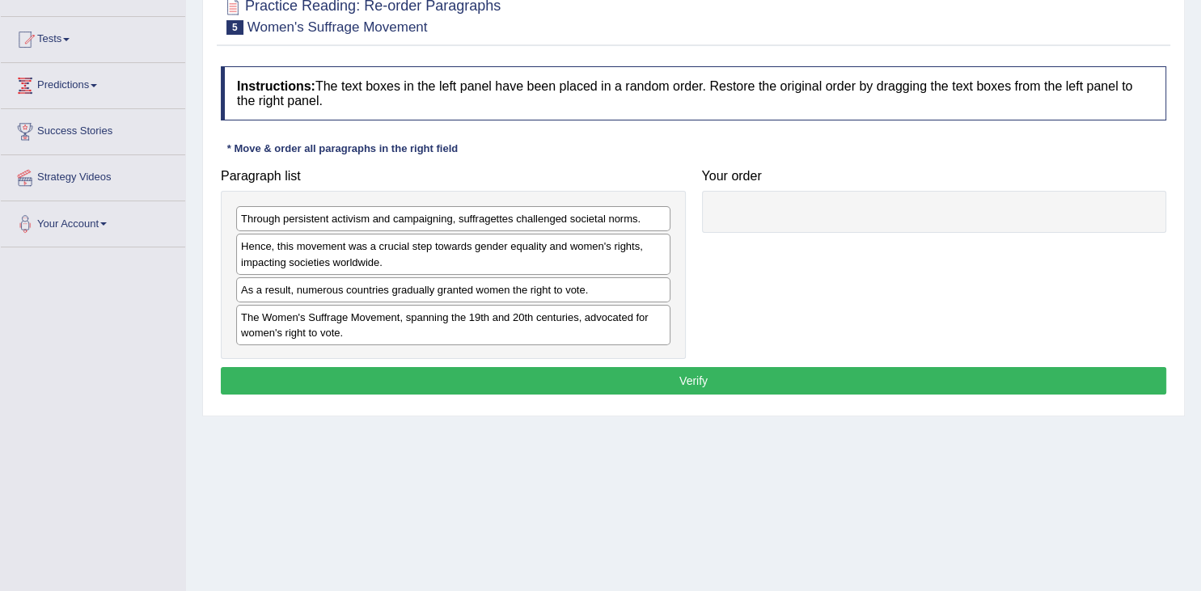
scroll to position [171, 0]
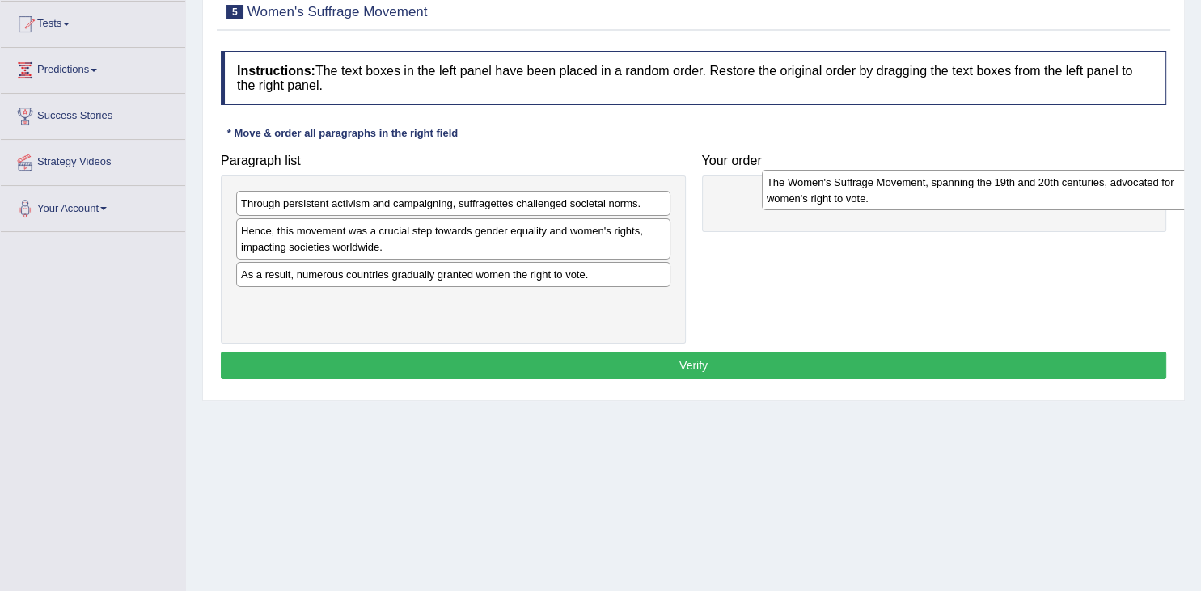
drag, startPoint x: 361, startPoint y: 312, endPoint x: 886, endPoint y: 194, distance: 538.6
click at [886, 194] on div "The Women's Suffrage Movement, spanning the 19th and 20th centuries, advocated …" at bounding box center [979, 190] width 434 height 40
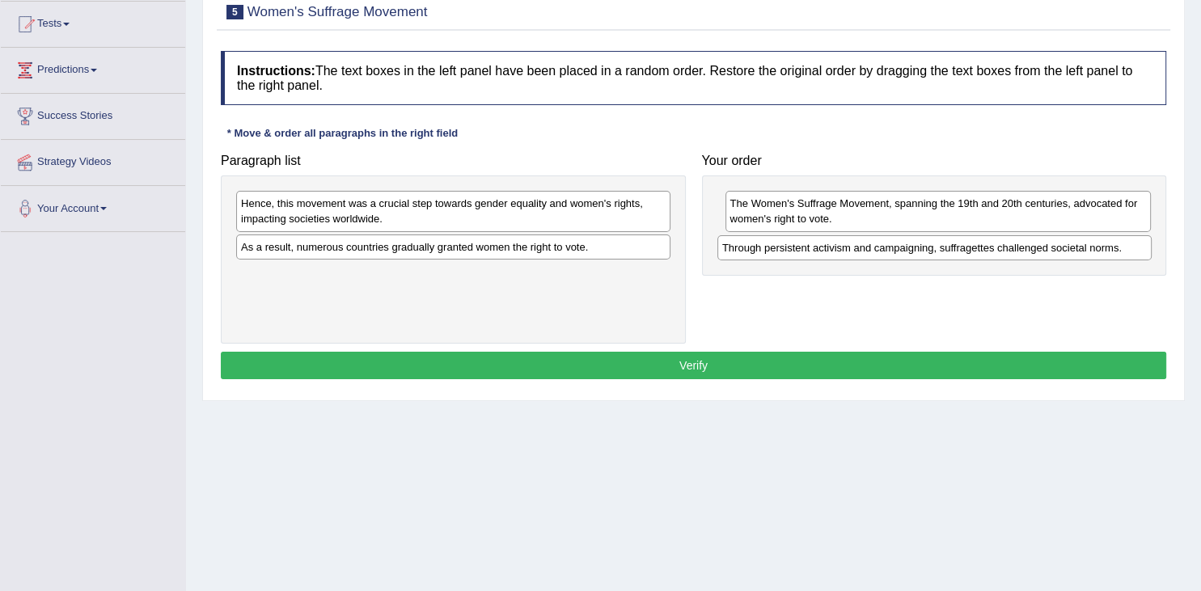
drag, startPoint x: 358, startPoint y: 203, endPoint x: 839, endPoint y: 247, distance: 483.1
click at [839, 247] on div "Through persistent activism and campaigning, suffragettes challenged societal n…" at bounding box center [934, 247] width 434 height 25
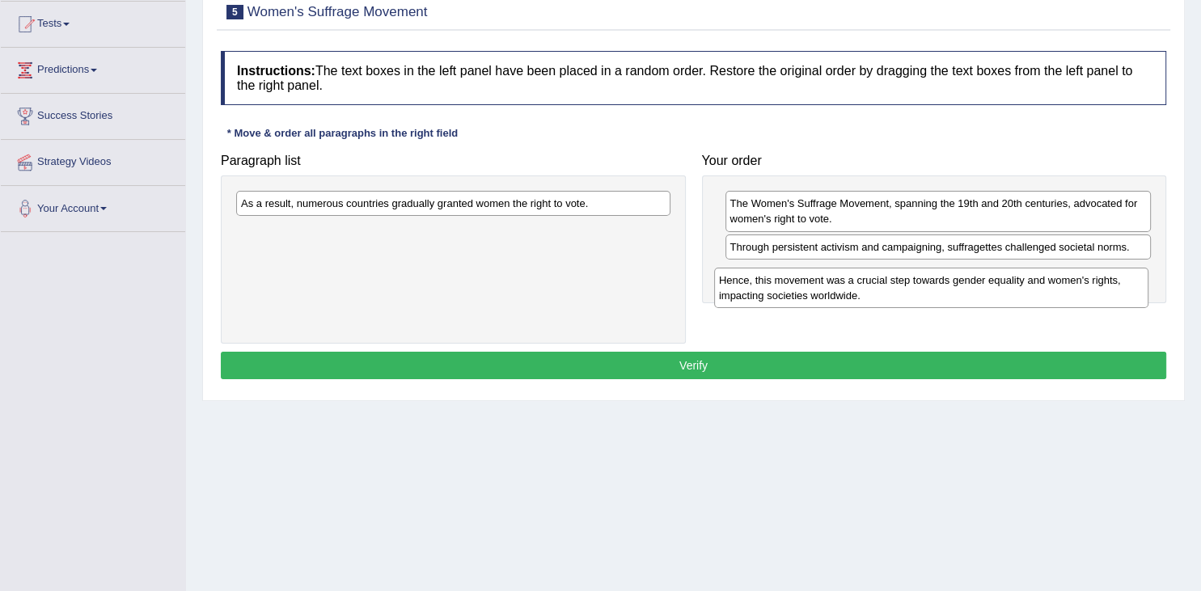
drag, startPoint x: 269, startPoint y: 209, endPoint x: 747, endPoint y: 286, distance: 484.1
click at [747, 286] on div "Hence, this movement was a crucial step towards gender equality and women's rig…" at bounding box center [931, 288] width 434 height 40
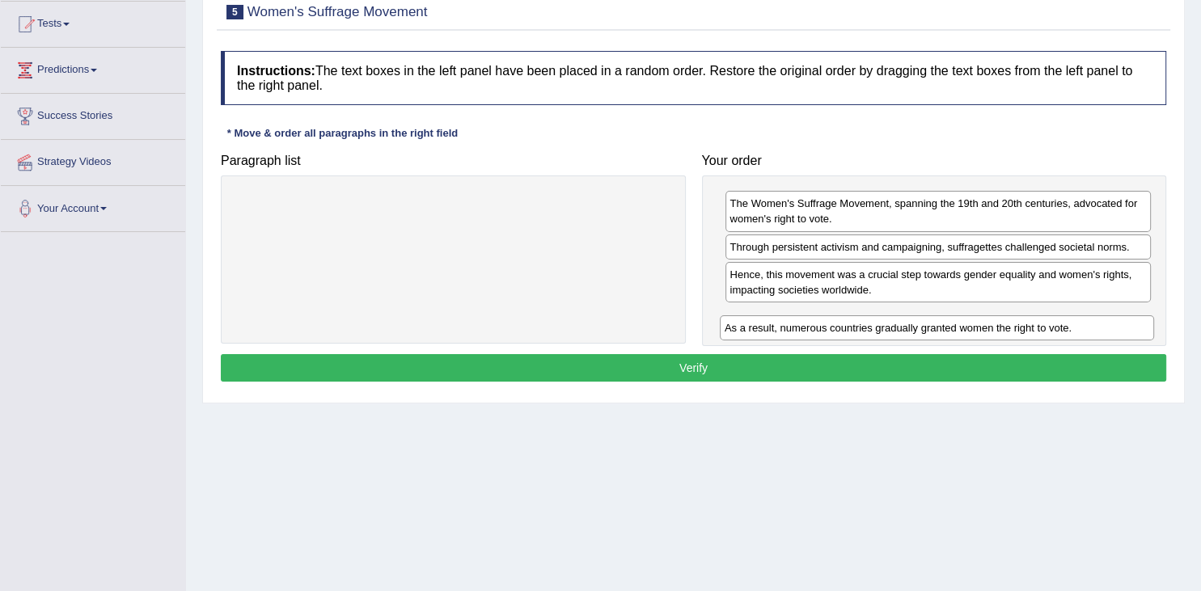
drag, startPoint x: 433, startPoint y: 205, endPoint x: 899, endPoint y: 332, distance: 482.9
click at [923, 325] on div "As a result, numerous countries gradually granted women the right to vote." at bounding box center [937, 327] width 434 height 25
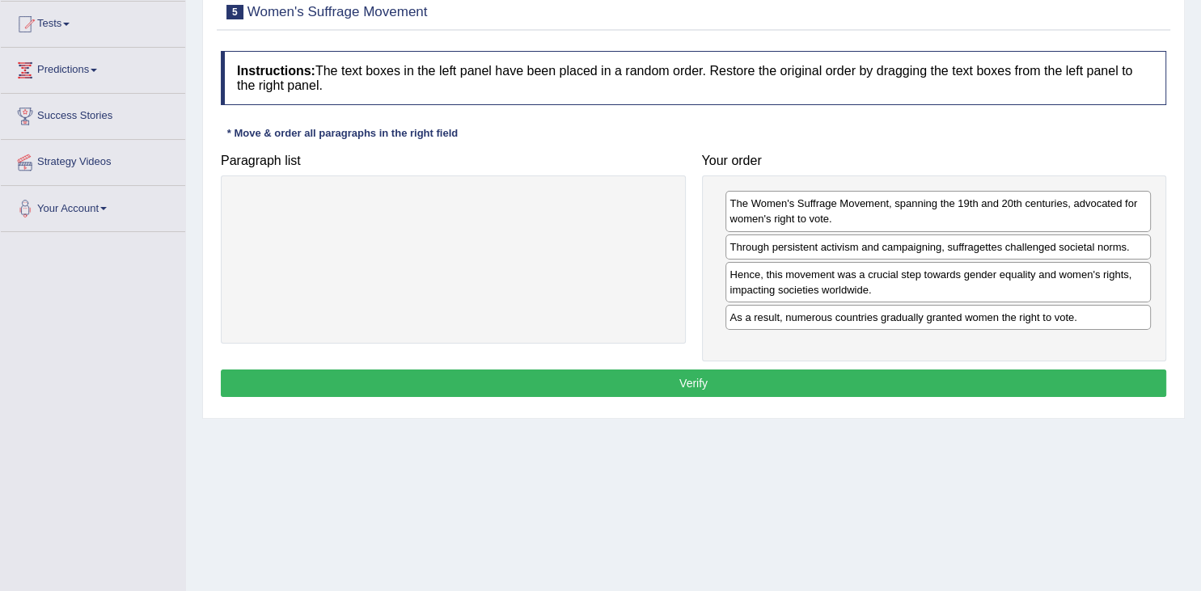
click at [754, 386] on button "Verify" at bounding box center [693, 382] width 945 height 27
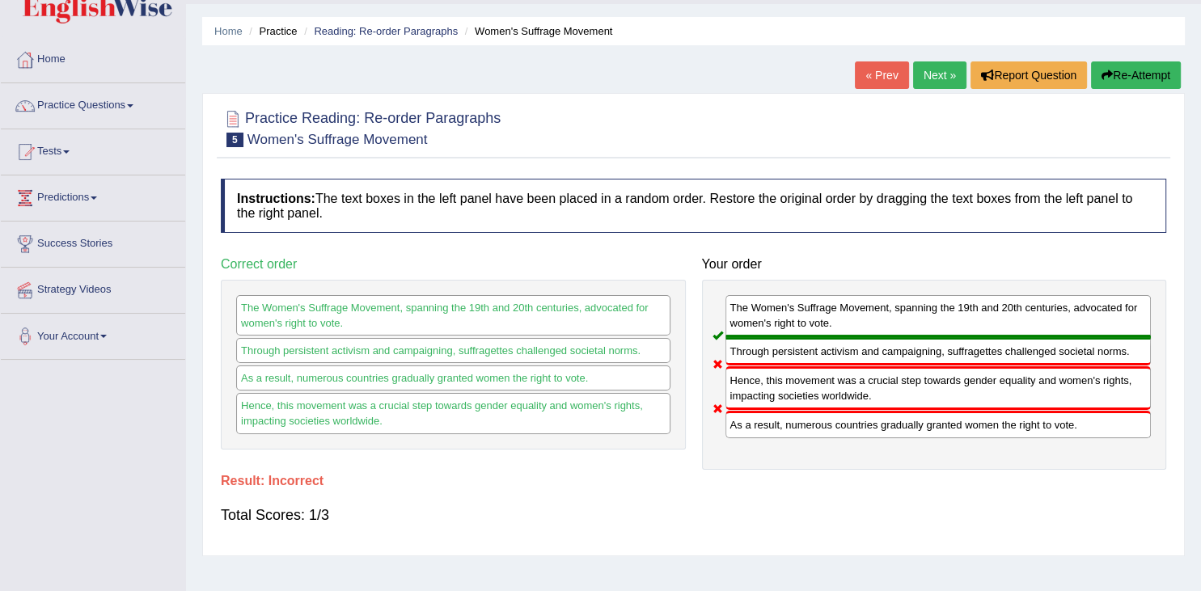
scroll to position [0, 0]
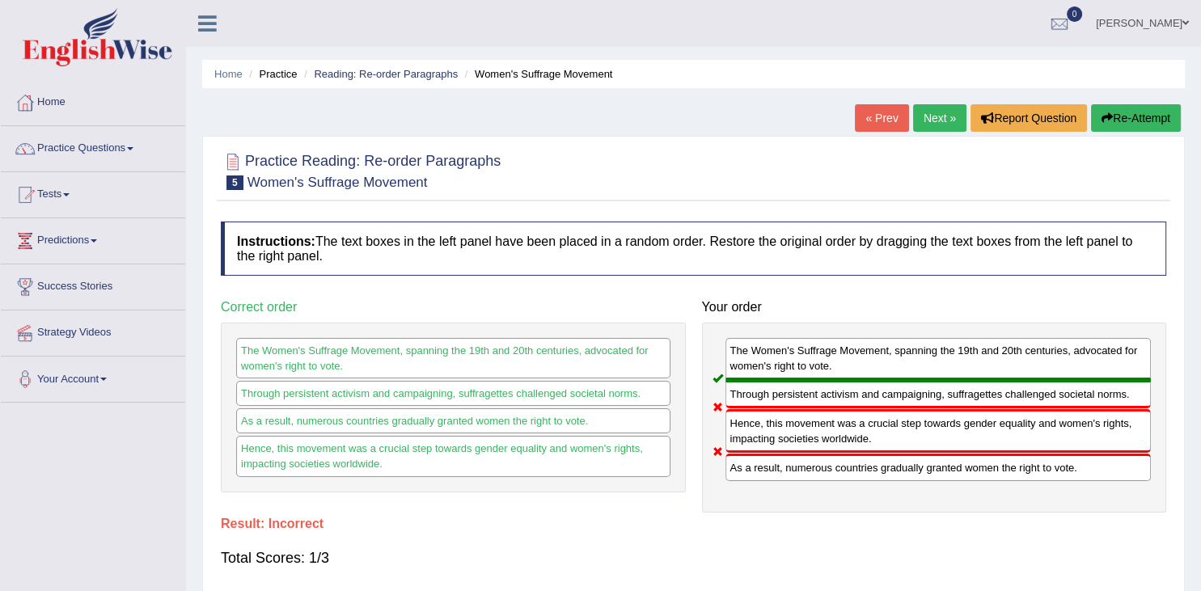
click at [931, 120] on link "Next »" at bounding box center [939, 117] width 53 height 27
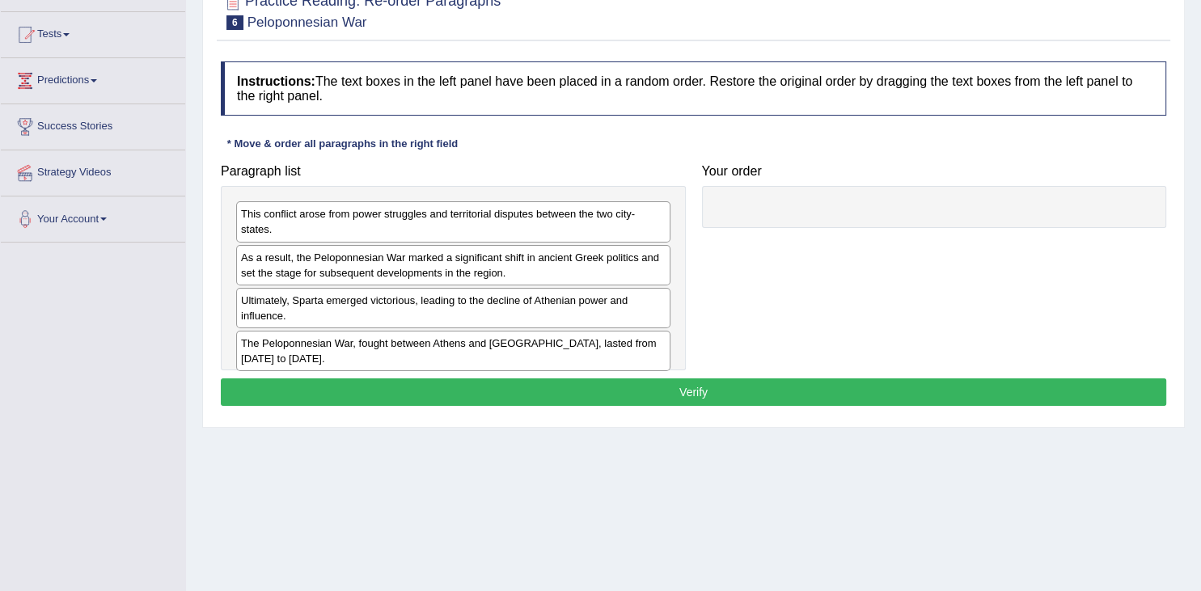
scroll to position [171, 0]
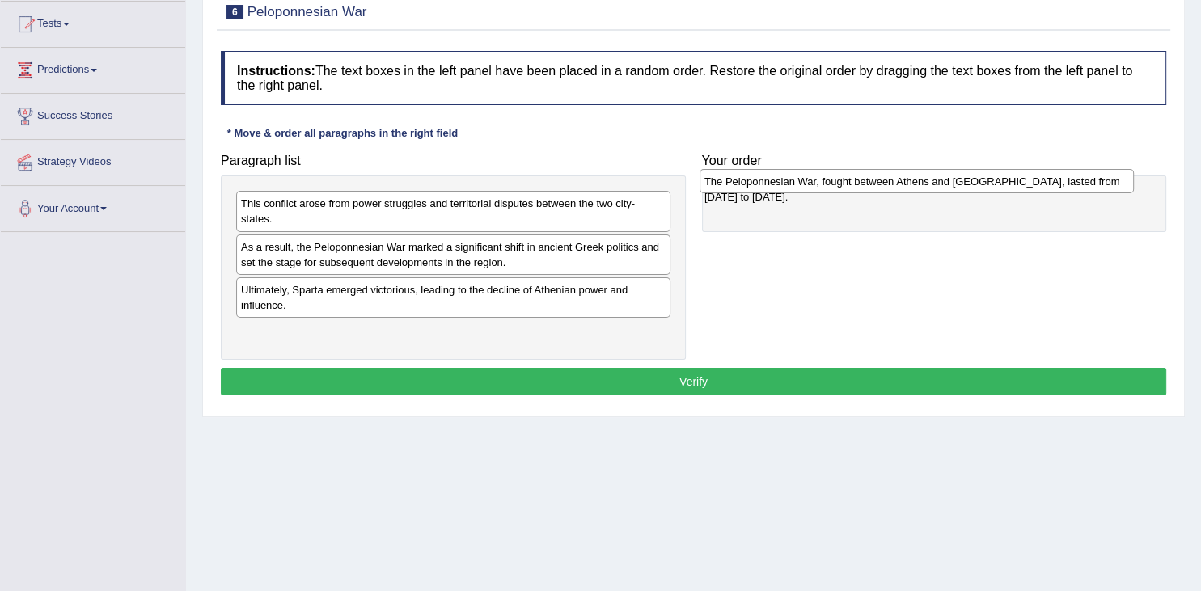
drag, startPoint x: 453, startPoint y: 336, endPoint x: 916, endPoint y: 185, distance: 487.0
click at [916, 185] on div "The Peloponnesian War, fought between Athens and Sparta, lasted from 431 to 404…" at bounding box center [916, 181] width 434 height 25
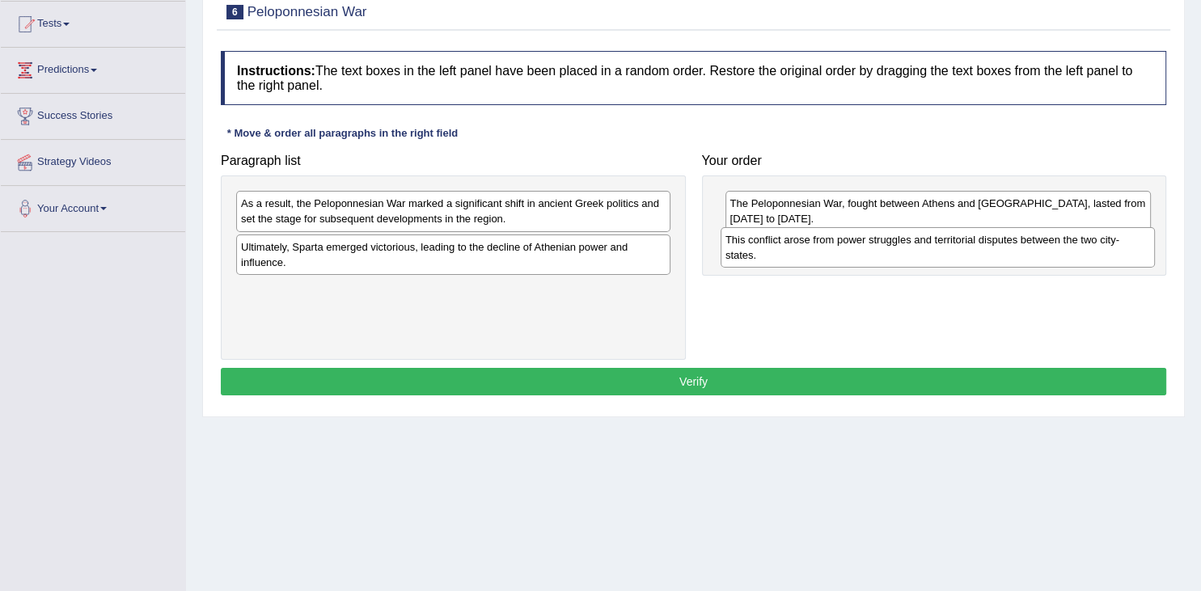
drag, startPoint x: 285, startPoint y: 212, endPoint x: 767, endPoint y: 250, distance: 484.1
click at [767, 250] on div "This conflict arose from power struggles and territorial disputes between the t…" at bounding box center [937, 247] width 434 height 40
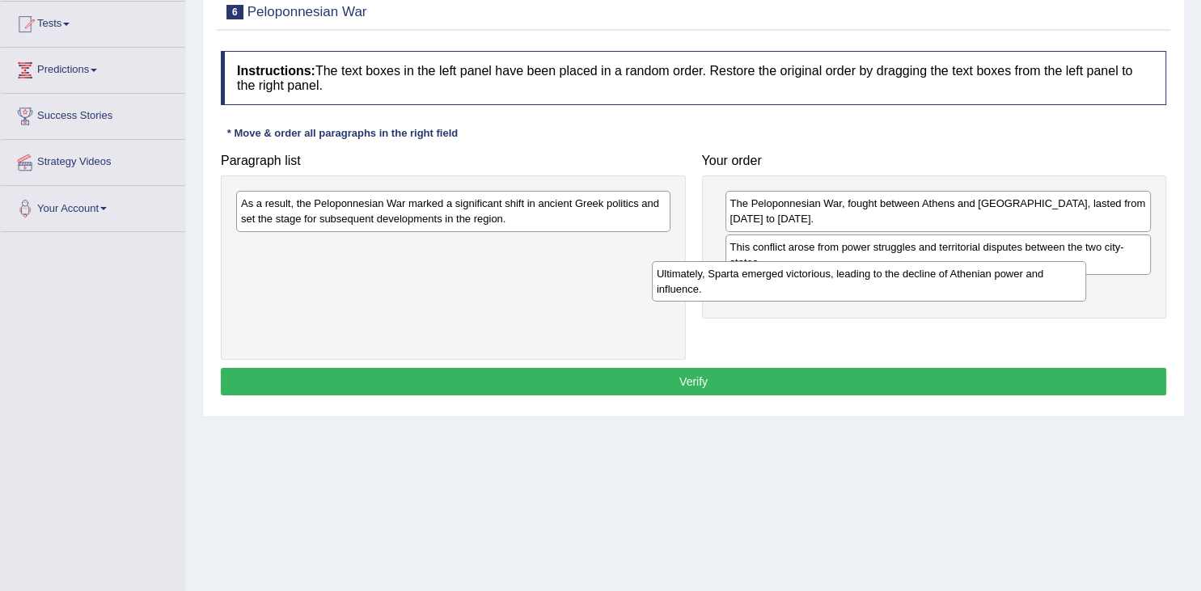
drag, startPoint x: 490, startPoint y: 256, endPoint x: 905, endPoint y: 284, distance: 416.5
click at [905, 284] on div "Ultimately, Sparta emerged victorious, leading to the decline of Athenian power…" at bounding box center [869, 281] width 434 height 40
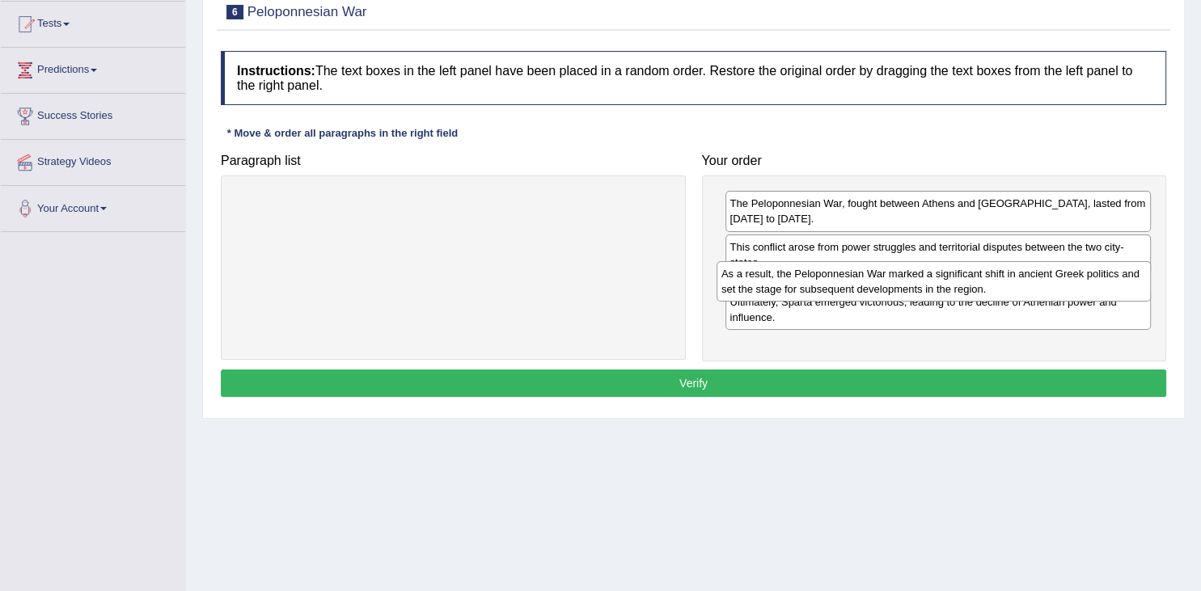
drag, startPoint x: 535, startPoint y: 209, endPoint x: 1015, endPoint y: 279, distance: 485.3
click at [1015, 279] on div "As a result, the Peloponnesian War marked a significant shift in ancient Greek …" at bounding box center [933, 281] width 434 height 40
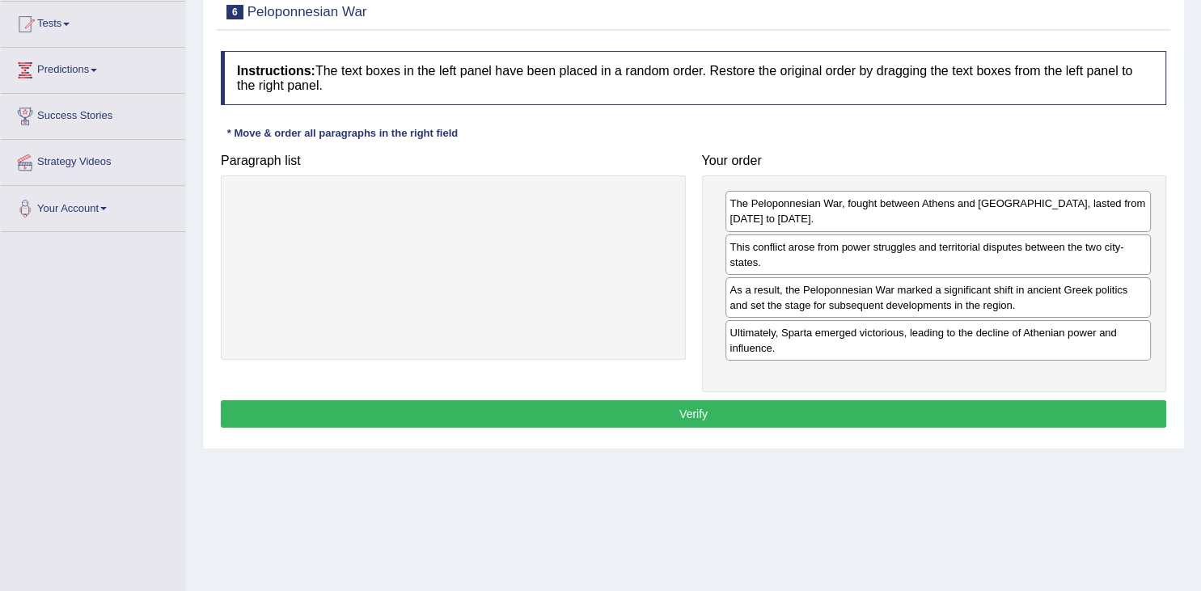
click at [865, 400] on button "Verify" at bounding box center [693, 413] width 945 height 27
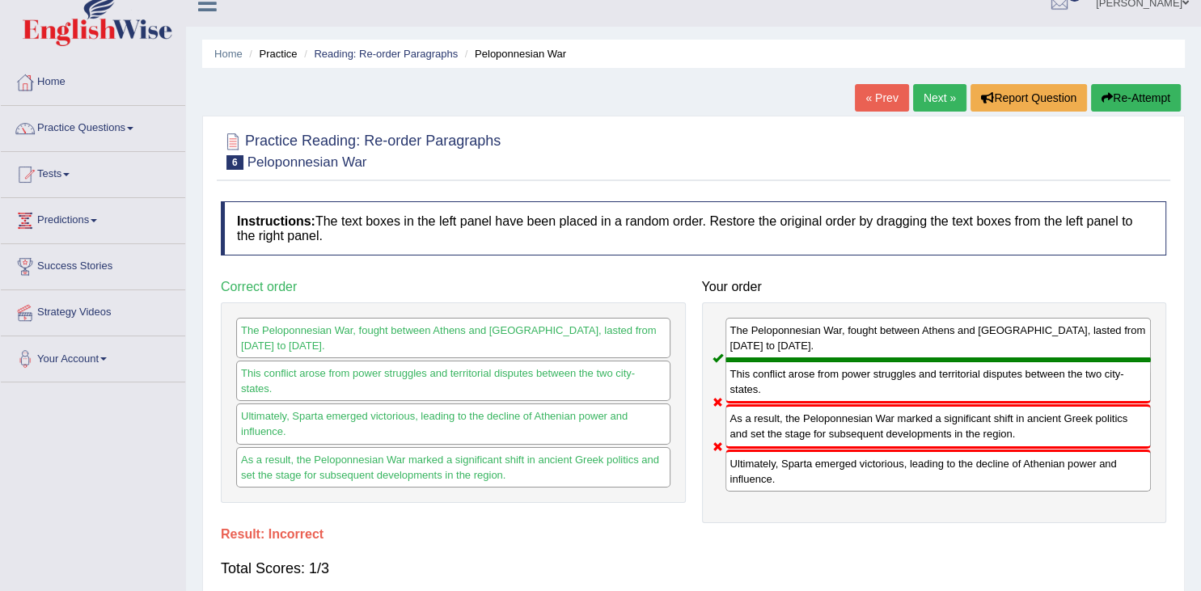
scroll to position [0, 0]
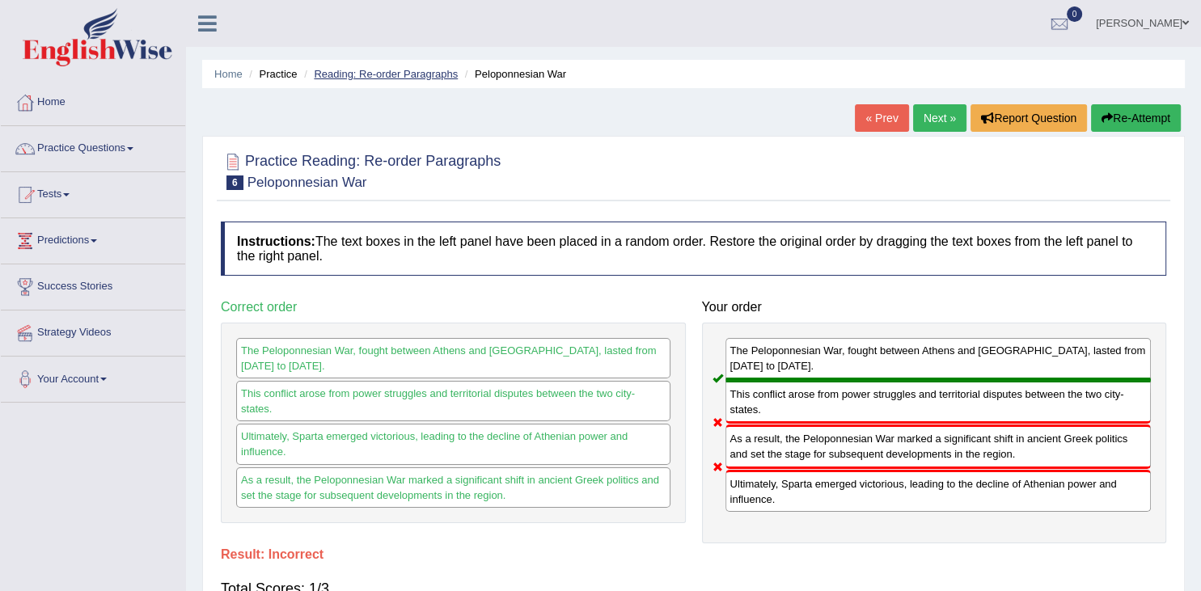
click at [374, 74] on link "Reading: Re-order Paragraphs" at bounding box center [386, 74] width 144 height 12
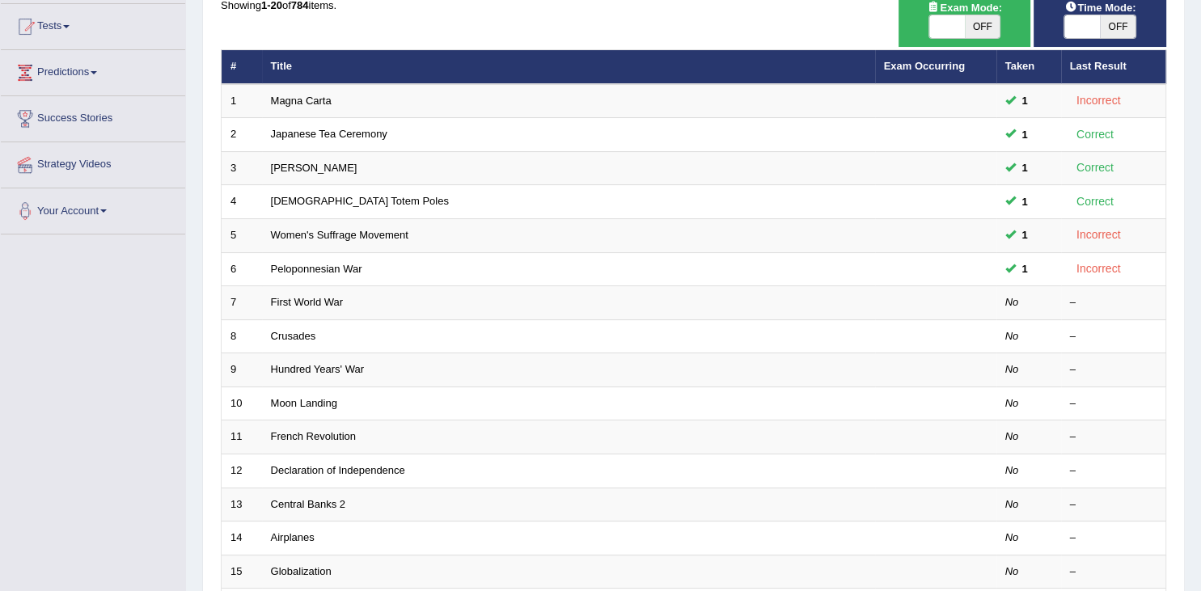
scroll to position [255, 0]
